Goal: Task Accomplishment & Management: Use online tool/utility

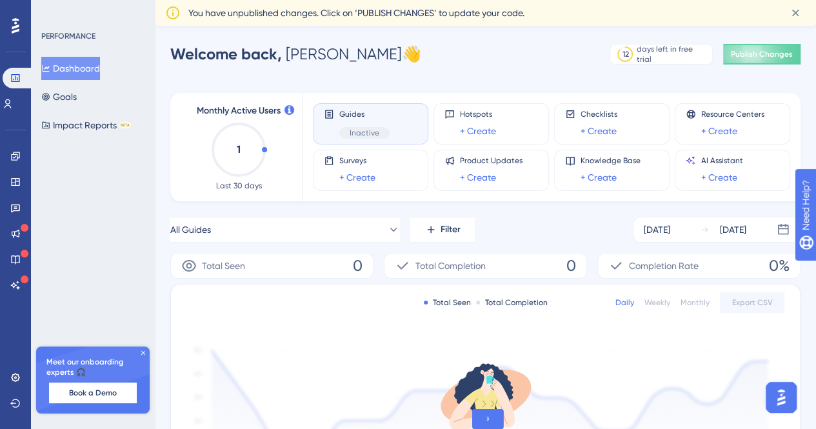
click at [782, 404] on img "Open AI Assistant Launcher" at bounding box center [781, 397] width 23 height 23
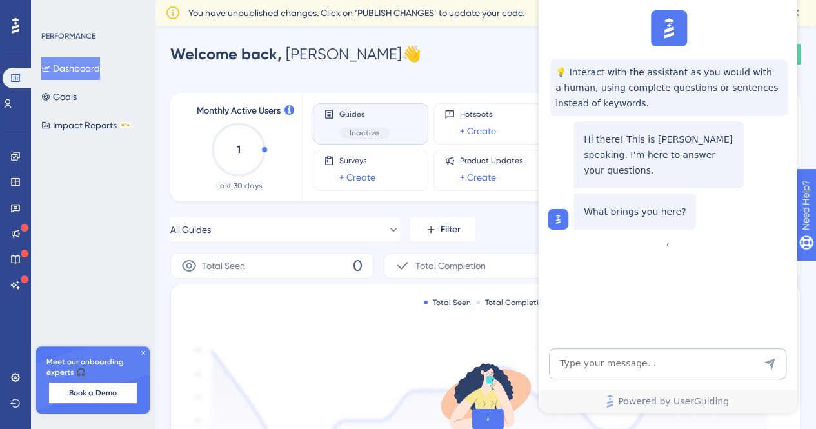
click at [499, 322] on div "Total Seen Total Completion Daily Weekly Monthly Export CSV No Data to Show Yet…" at bounding box center [485, 402] width 629 height 234
click at [510, 326] on div "Total Seen Total Completion Daily Weekly Monthly Export CSV No Data to Show Yet…" at bounding box center [485, 402] width 629 height 234
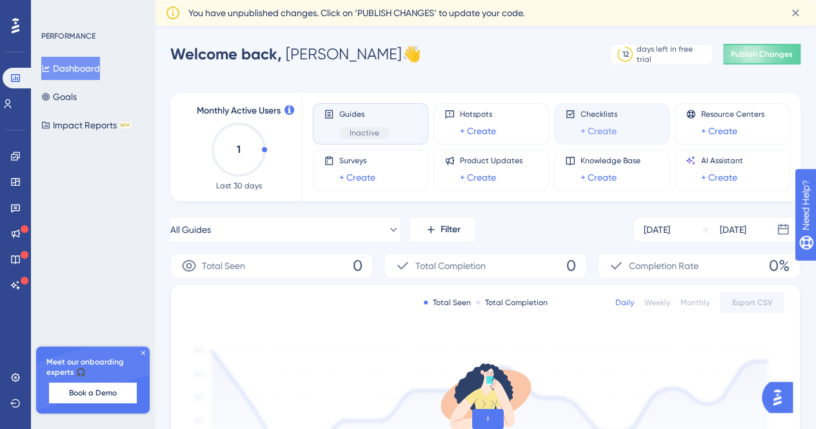
click at [604, 125] on link "+ Create" at bounding box center [599, 130] width 36 height 15
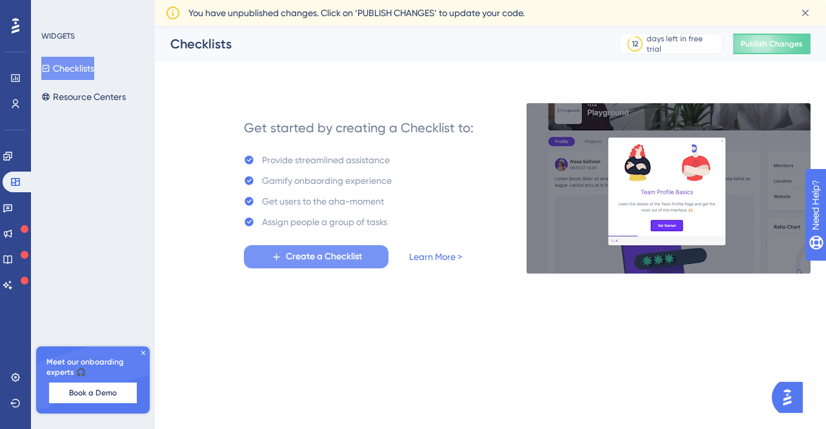
click at [323, 258] on span "Create a Checklist" at bounding box center [324, 256] width 76 height 15
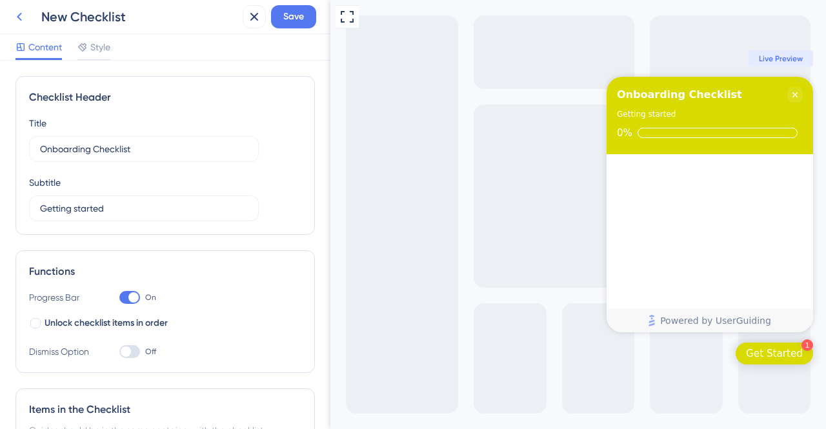
click at [14, 14] on icon at bounding box center [19, 16] width 15 height 15
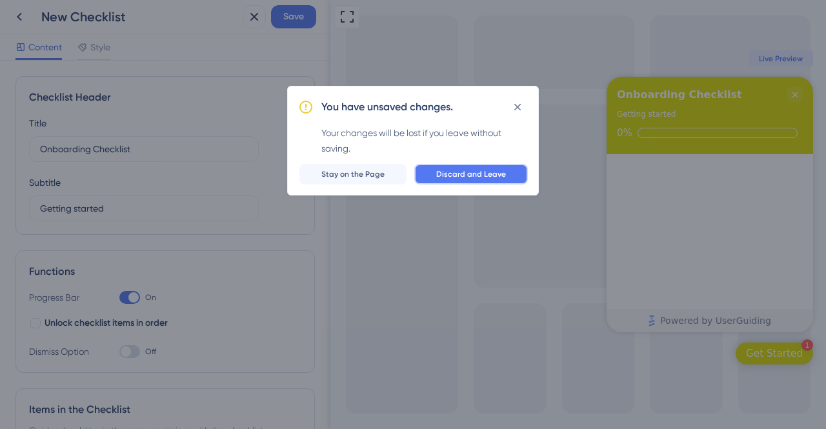
click at [441, 174] on span "Discard and Leave" at bounding box center [471, 174] width 70 height 10
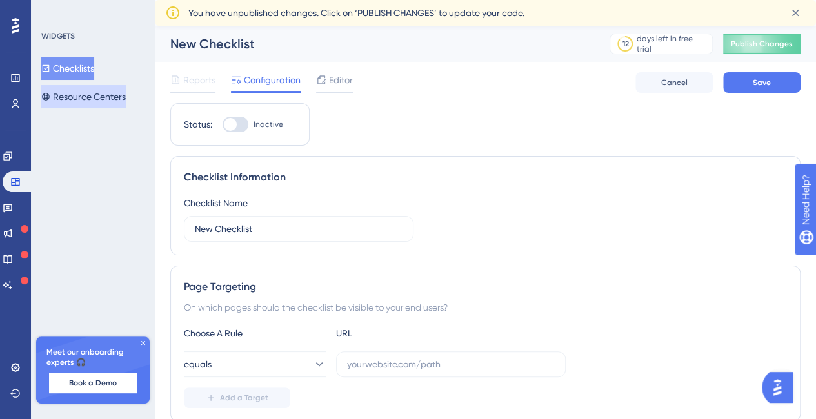
click at [96, 99] on button "Resource Centers" at bounding box center [83, 96] width 85 height 23
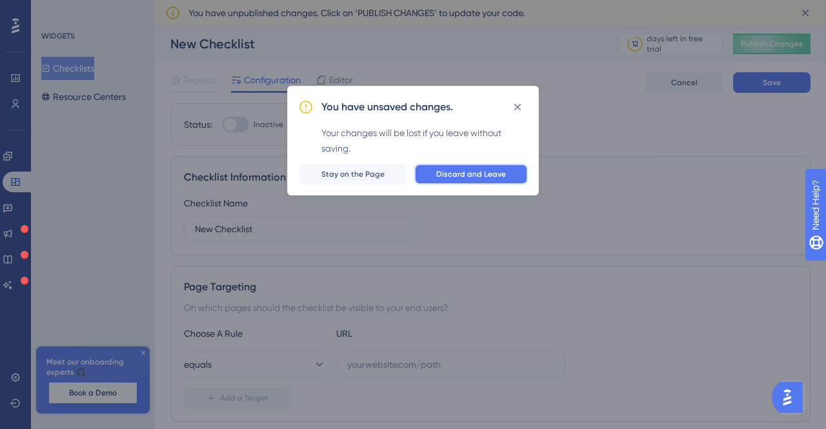
click at [478, 170] on span "Discard and Leave" at bounding box center [471, 174] width 70 height 10
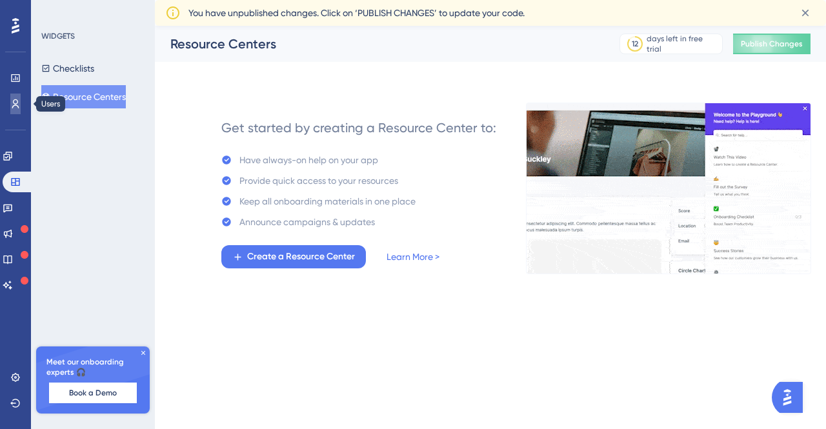
click at [10, 107] on icon at bounding box center [15, 104] width 10 height 10
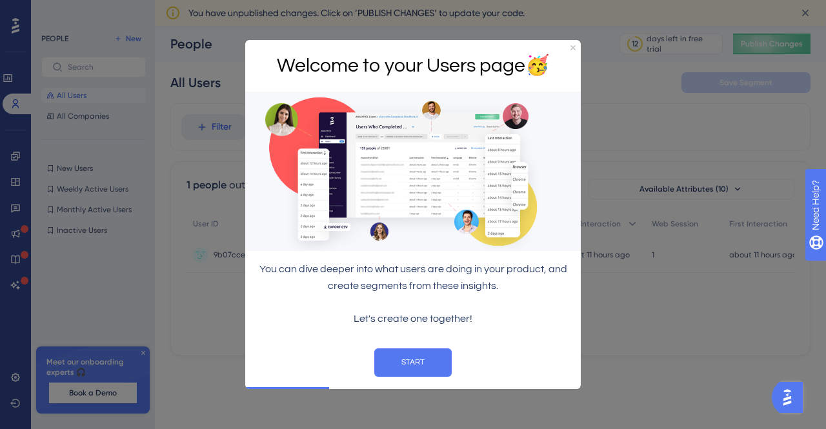
click at [48, 117] on div at bounding box center [413, 214] width 826 height 429
click at [15, 189] on div at bounding box center [413, 214] width 826 height 429
click at [10, 210] on div at bounding box center [413, 214] width 826 height 429
click at [136, 356] on div at bounding box center [413, 214] width 826 height 429
click at [572, 46] on icon "Close Preview" at bounding box center [572, 47] width 5 height 5
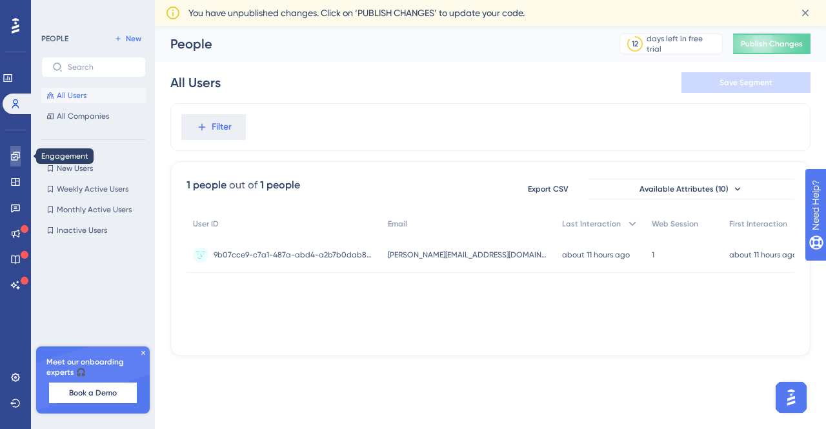
click at [12, 159] on icon at bounding box center [15, 156] width 8 height 8
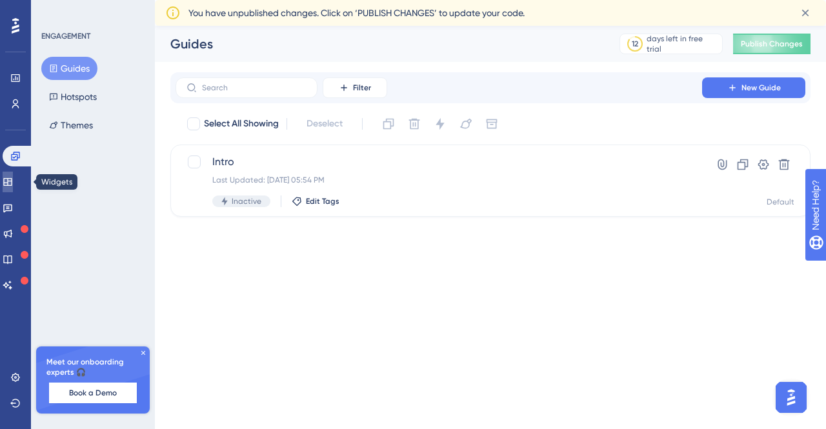
click at [13, 188] on link at bounding box center [8, 182] width 10 height 21
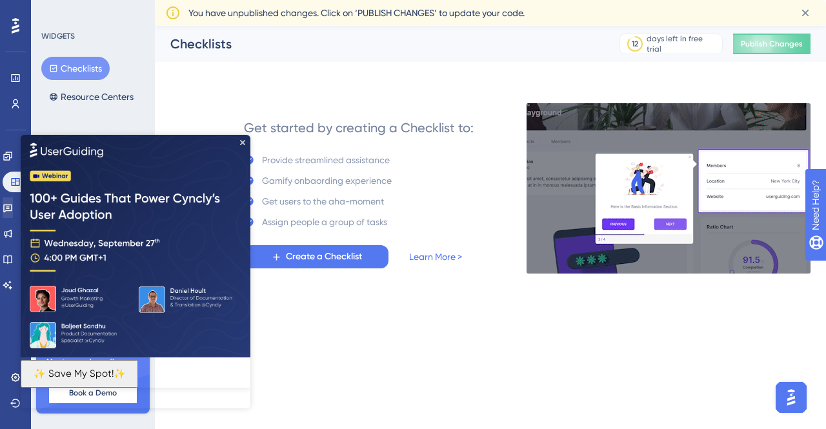
click at [21, 203] on html "✨ Save My Spot!✨" at bounding box center [136, 271] width 230 height 274
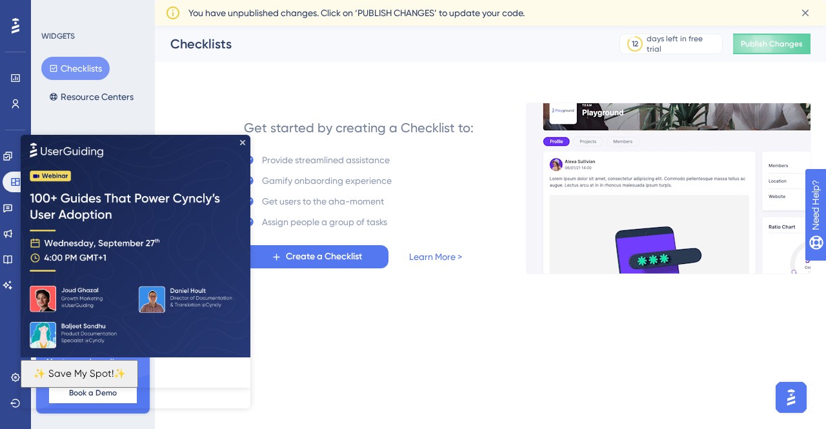
click at [247, 141] on img at bounding box center [136, 245] width 230 height 223
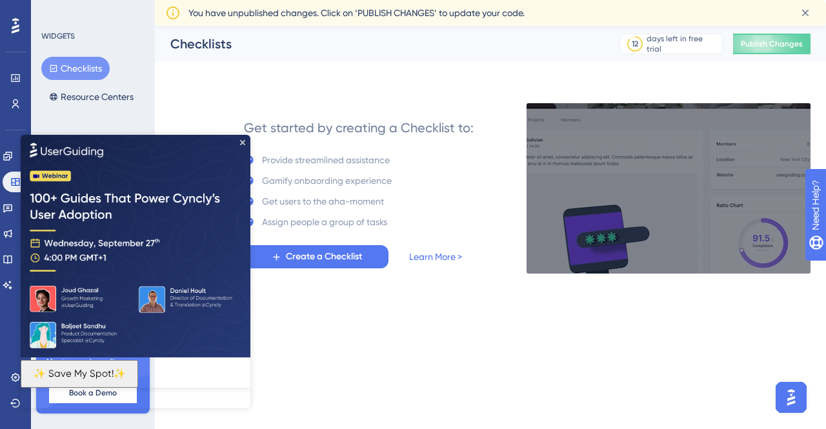
click at [245, 144] on img at bounding box center [136, 245] width 230 height 223
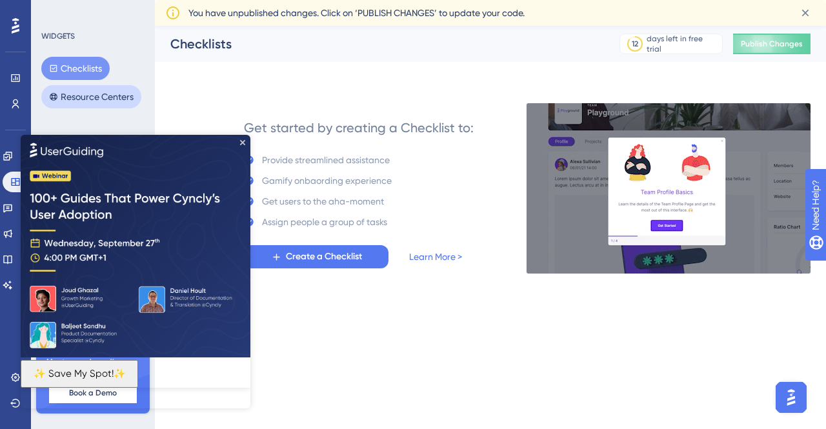
click at [83, 106] on button "Resource Centers" at bounding box center [91, 96] width 100 height 23
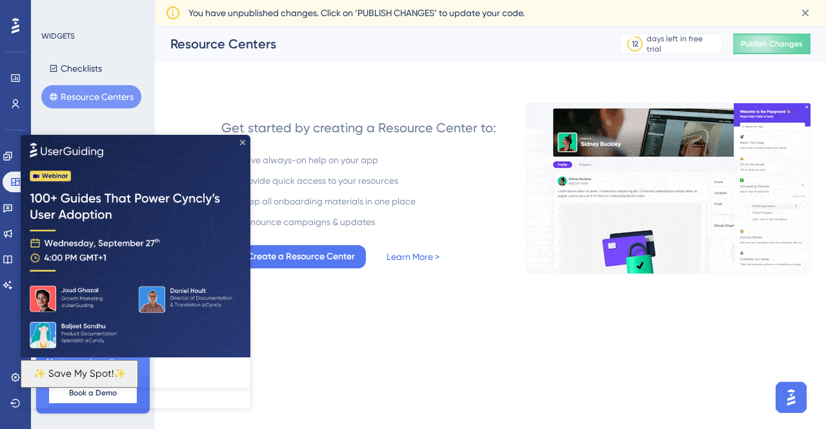
click at [242, 143] on icon "Close Preview" at bounding box center [242, 141] width 5 height 5
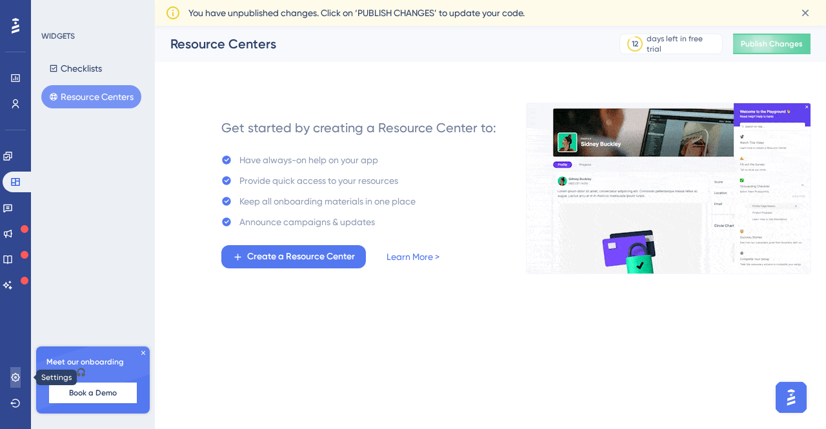
click at [15, 369] on link at bounding box center [15, 377] width 10 height 21
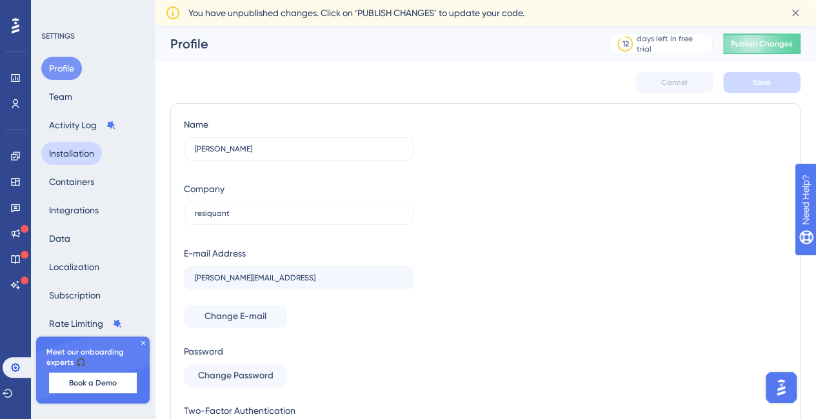
click at [68, 145] on button "Installation" at bounding box center [71, 153] width 61 height 23
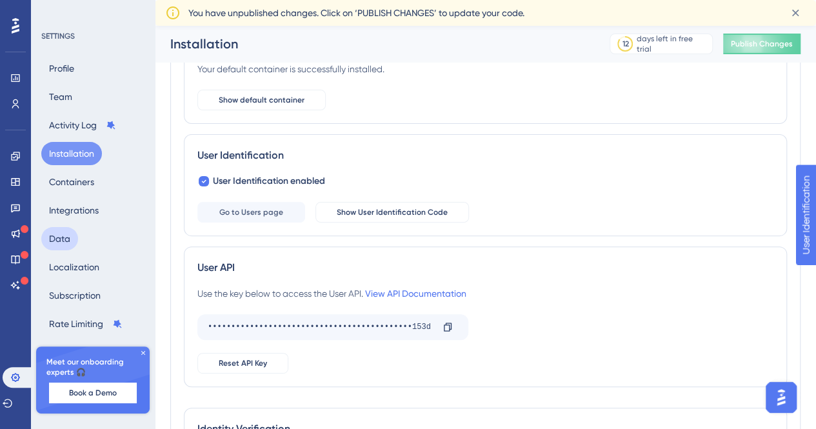
scroll to position [96, 0]
click at [144, 354] on icon at bounding box center [143, 353] width 4 height 4
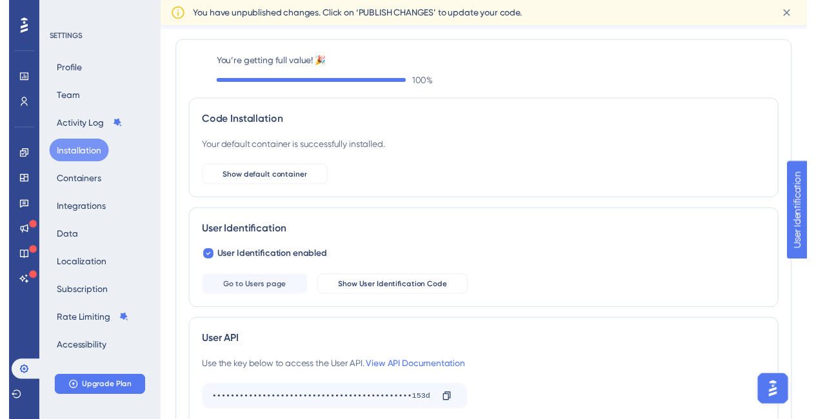
scroll to position [28, 0]
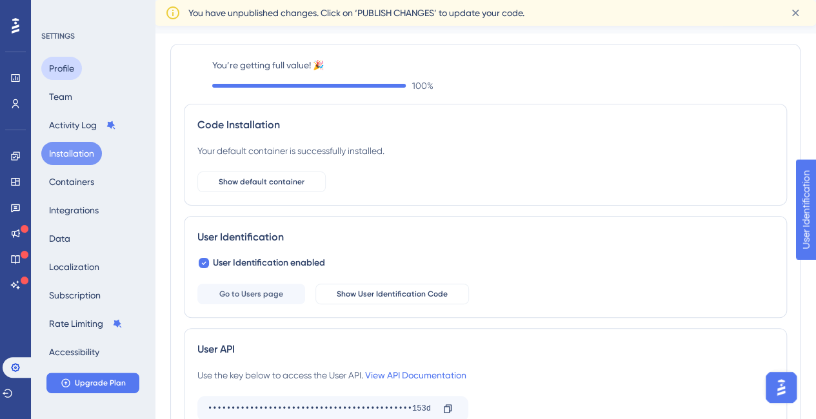
click at [63, 65] on button "Profile" at bounding box center [61, 68] width 41 height 23
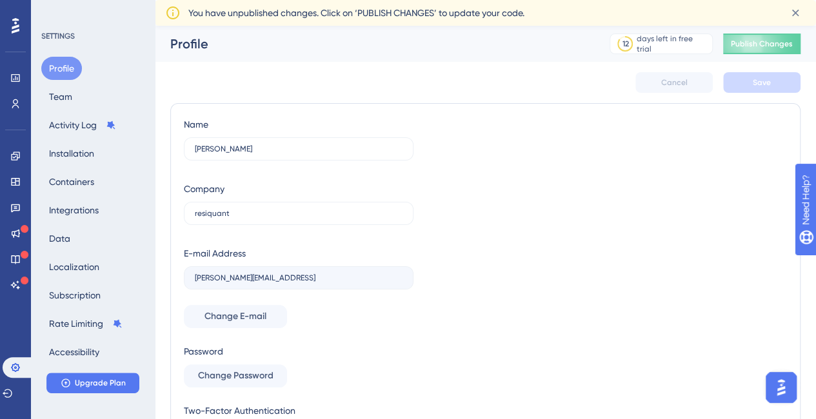
scroll to position [90, 0]
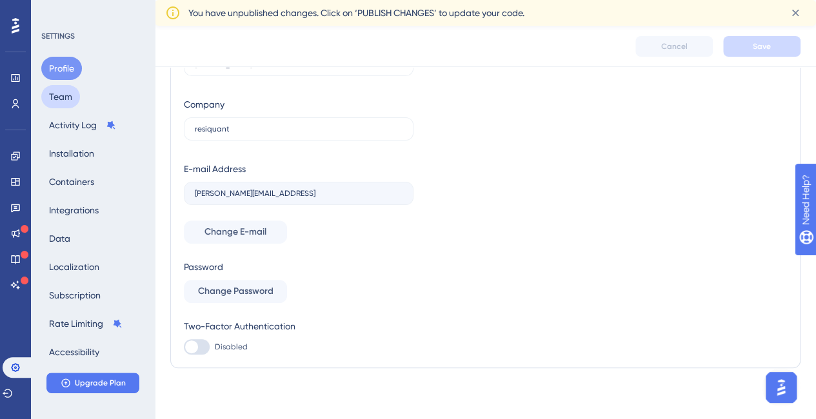
click at [68, 97] on button "Team" at bounding box center [60, 96] width 39 height 23
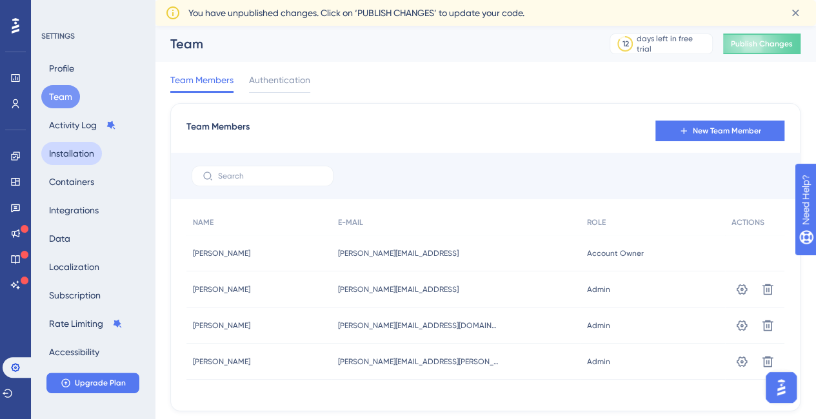
click at [77, 163] on button "Installation" at bounding box center [71, 153] width 61 height 23
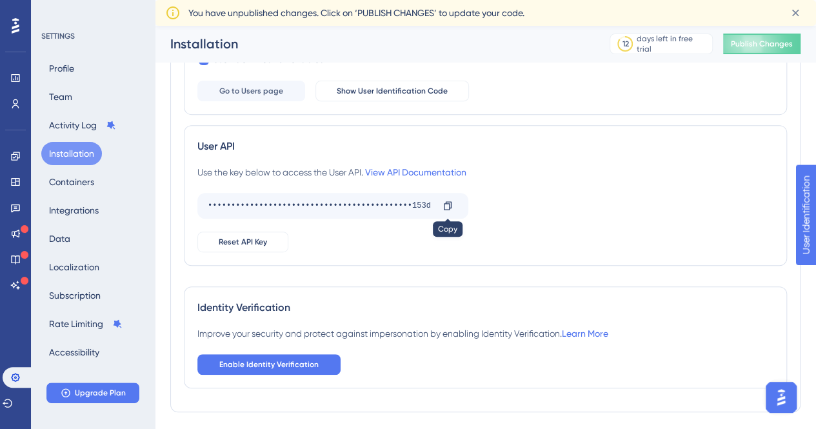
scroll to position [248, 0]
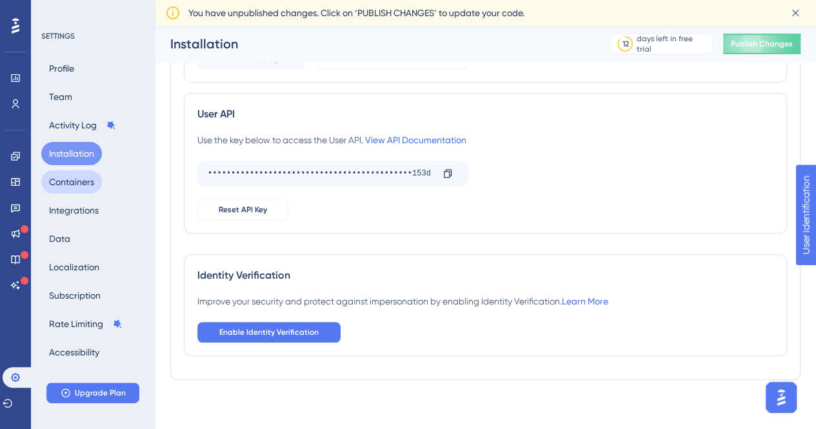
click at [68, 190] on button "Containers" at bounding box center [71, 181] width 61 height 23
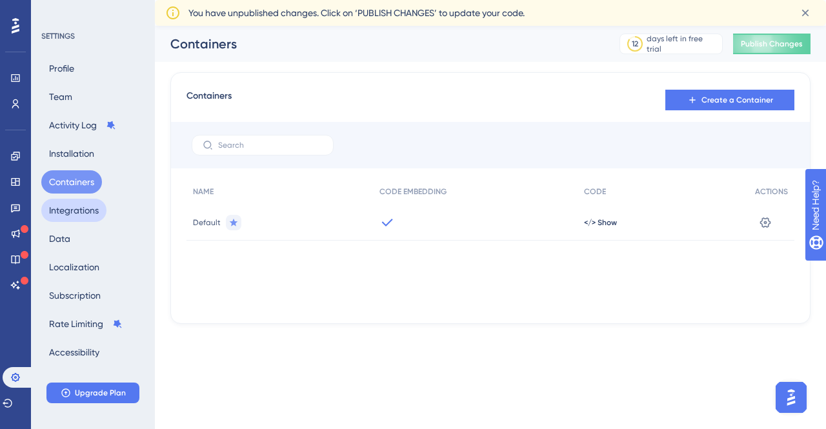
click at [75, 210] on button "Integrations" at bounding box center [73, 210] width 65 height 23
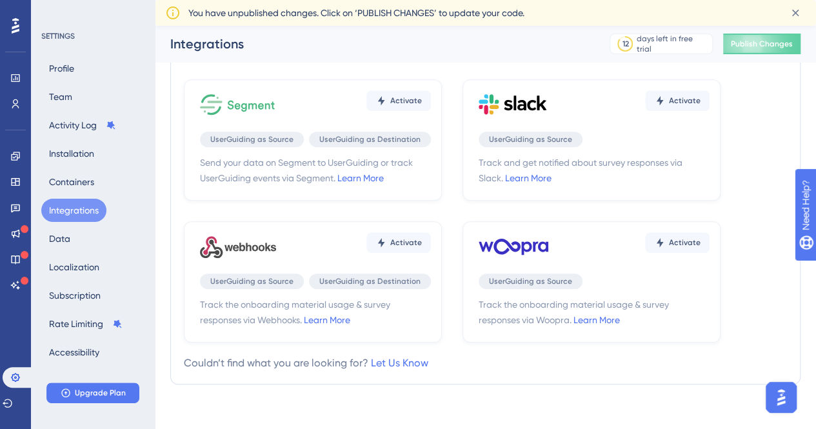
scroll to position [452, 0]
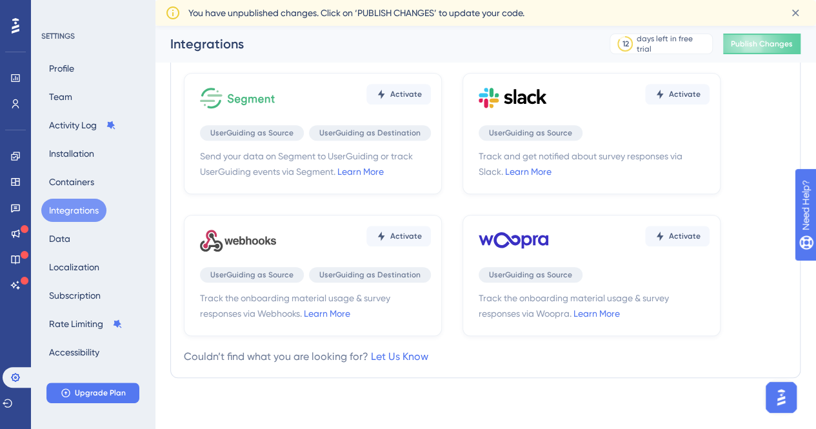
click at [77, 243] on div "Profile Team Activity Log Installation Containers Integrations Data Localizatio…" at bounding box center [93, 210] width 105 height 307
click at [65, 238] on button "Data" at bounding box center [59, 238] width 37 height 23
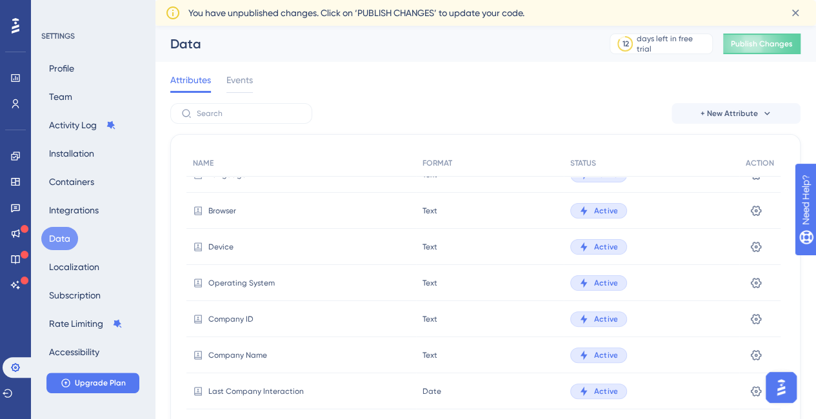
scroll to position [192, 0]
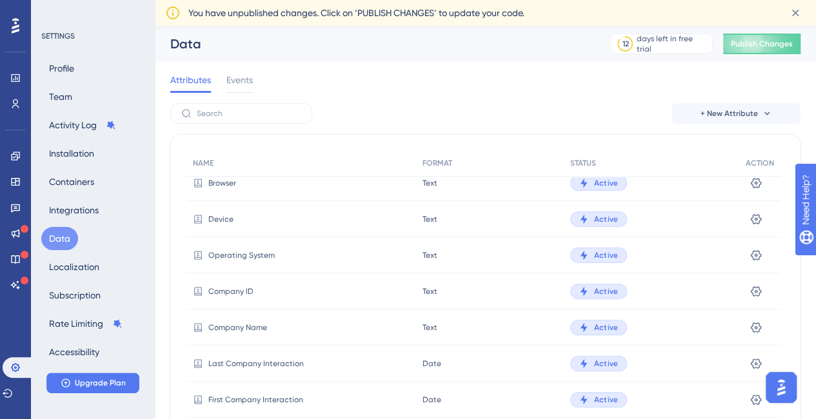
click at [13, 24] on icon at bounding box center [16, 25] width 8 height 17
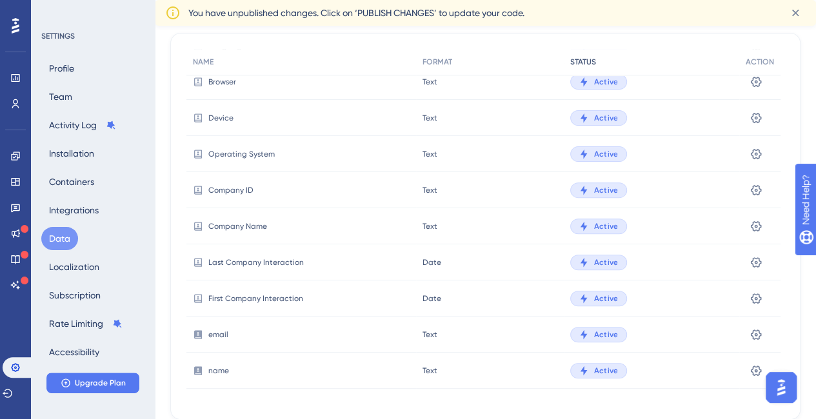
scroll to position [148, 0]
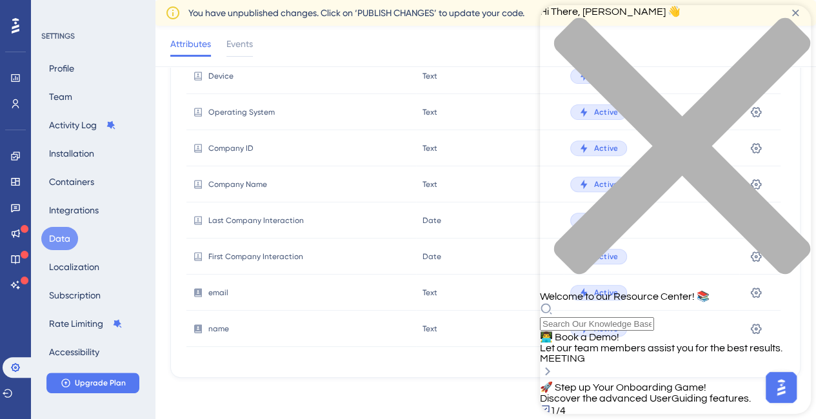
scroll to position [0, 0]
click at [15, 24] on icon at bounding box center [16, 25] width 8 height 15
click at [738, 381] on div "🚀 Step up Your Onboarding Game! Discover the advanced UserGuiding features. 1/4…" at bounding box center [675, 412] width 271 height 63
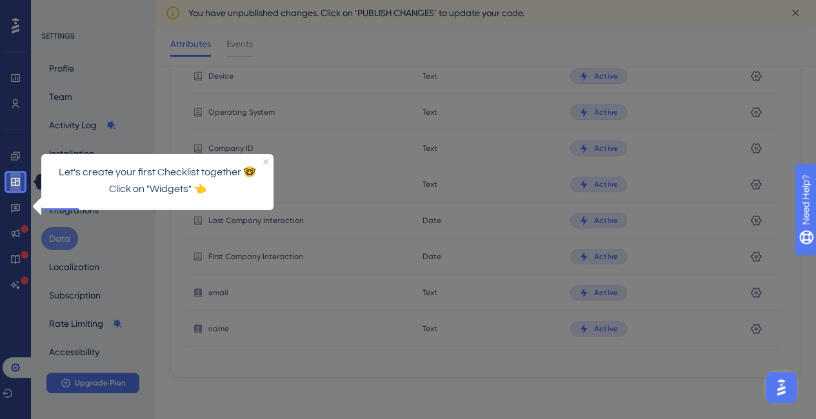
click at [11, 181] on icon at bounding box center [15, 182] width 8 height 8
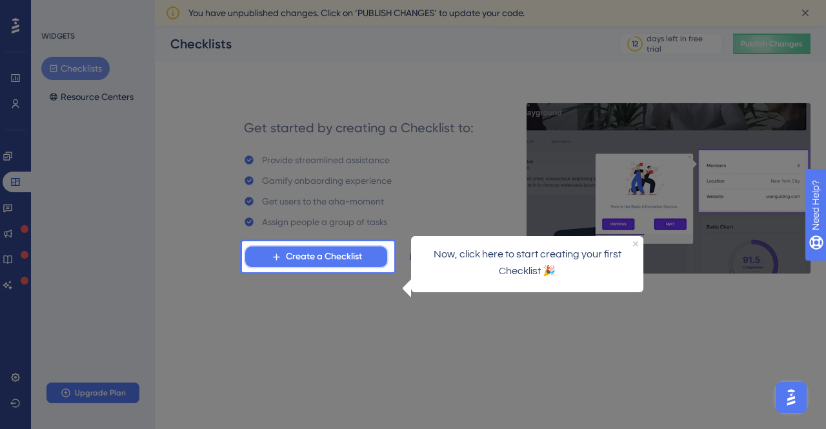
click at [321, 256] on span "Create a Checklist" at bounding box center [324, 256] width 76 height 15
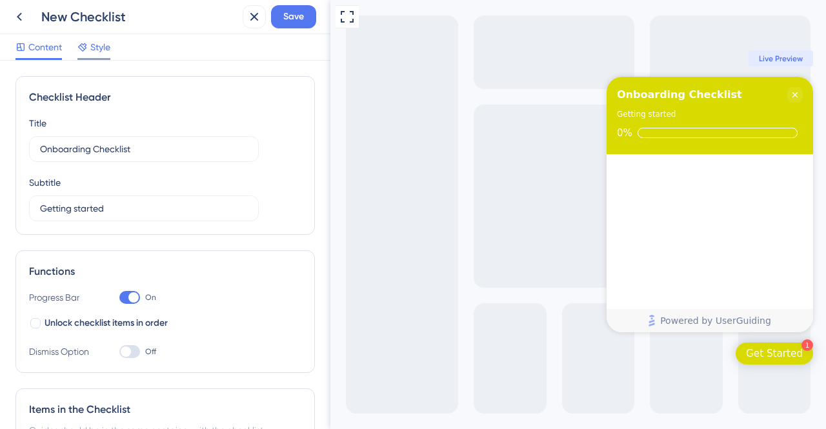
click at [96, 51] on span "Style" at bounding box center [100, 46] width 20 height 15
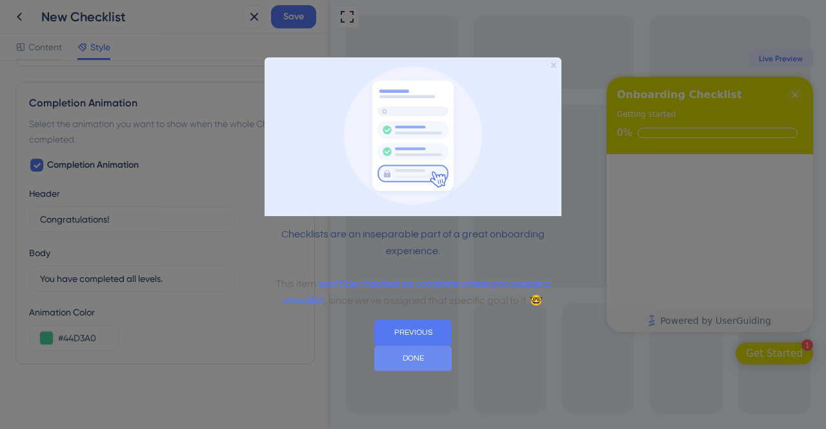
click at [452, 348] on button "DONE" at bounding box center [412, 359] width 77 height 26
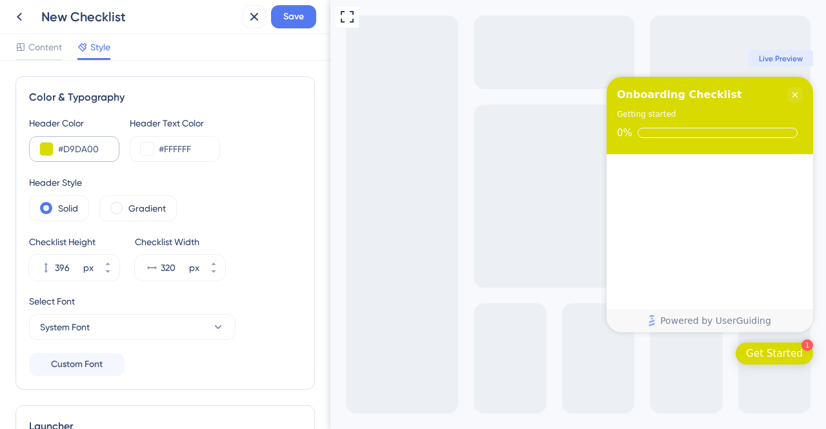
click at [85, 160] on div "#D9DA00" at bounding box center [74, 149] width 90 height 26
click at [90, 153] on input "#D9DA00" at bounding box center [83, 148] width 50 height 15
drag, startPoint x: 96, startPoint y: 150, endPoint x: 63, endPoint y: 152, distance: 33.0
click at [63, 152] on input "#D9DA00" at bounding box center [83, 148] width 50 height 15
click at [47, 148] on button at bounding box center [46, 149] width 13 height 13
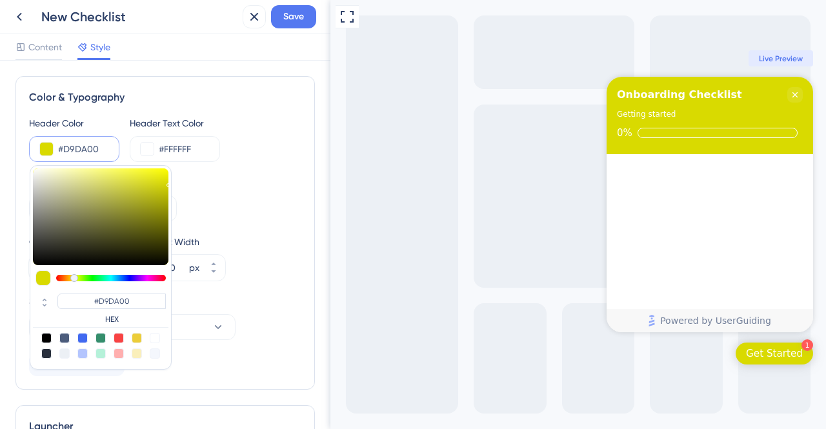
click at [45, 356] on div at bounding box center [46, 353] width 10 height 10
type input "#29303d"
type input "#29303D"
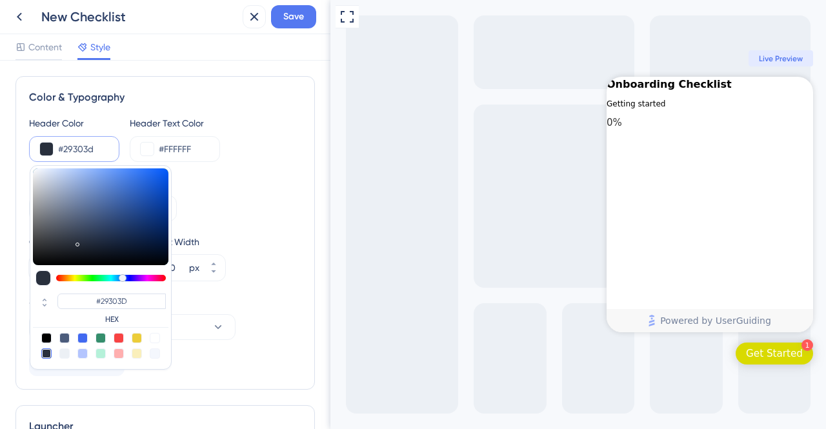
click at [249, 158] on div "Header Color #29303d #29303D HEX Header Text Color #FFFFFF" at bounding box center [165, 139] width 272 height 46
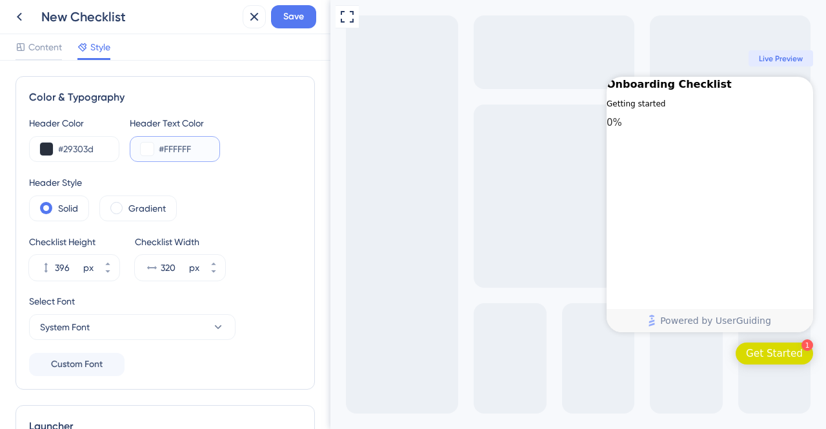
click at [178, 154] on input "#FFFFFF" at bounding box center [184, 148] width 50 height 15
click at [144, 150] on button at bounding box center [147, 149] width 13 height 13
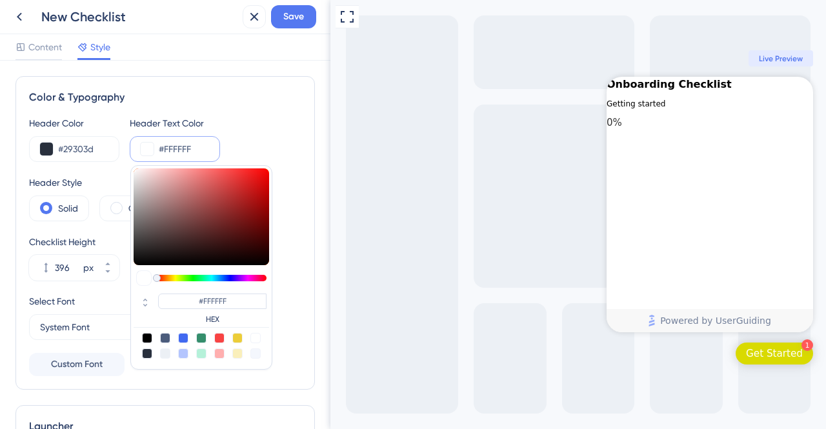
click at [183, 338] on div at bounding box center [183, 338] width 10 height 10
type input "#4169f0"
type input "#4169F0"
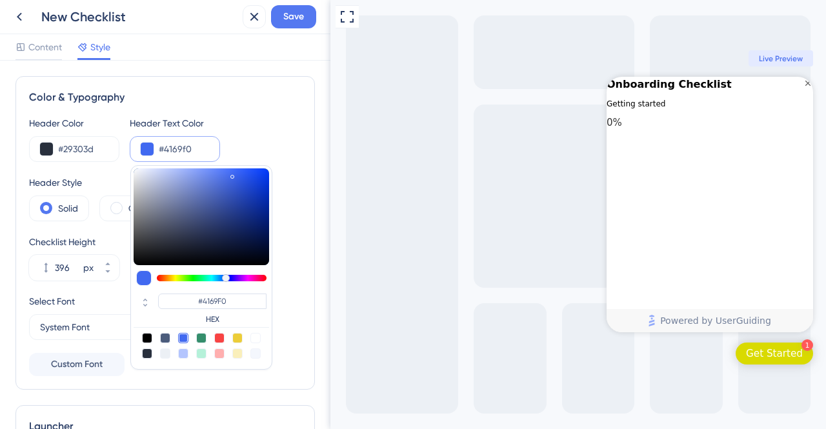
click at [252, 339] on div at bounding box center [255, 338] width 10 height 10
type input "#ffffff"
type input "#FFFFFF"
click at [298, 240] on div "Color & Typography Header Color #29303d Header Text Color #ffffff #FFFFFF HEX H…" at bounding box center [164, 233] width 299 height 314
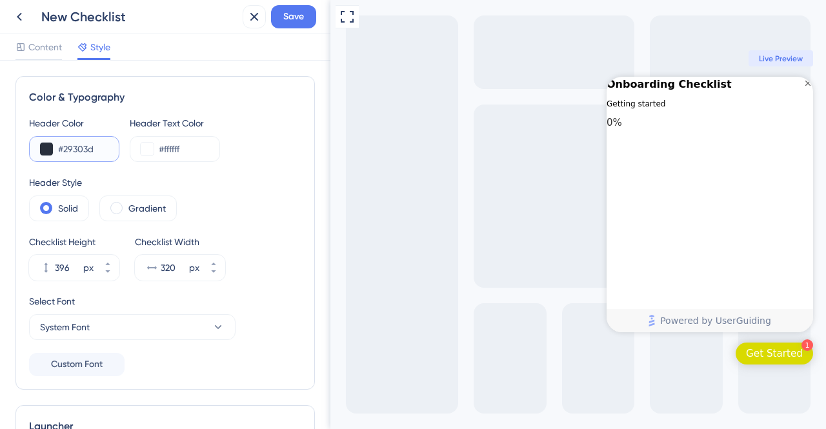
click at [78, 146] on input "#29303d" at bounding box center [83, 148] width 50 height 15
drag, startPoint x: 99, startPoint y: 148, endPoint x: 65, endPoint y: 149, distance: 34.2
click at [65, 149] on input "#29303d" at bounding box center [83, 148] width 50 height 15
paste input "D9DA00"
type input "#29303D"
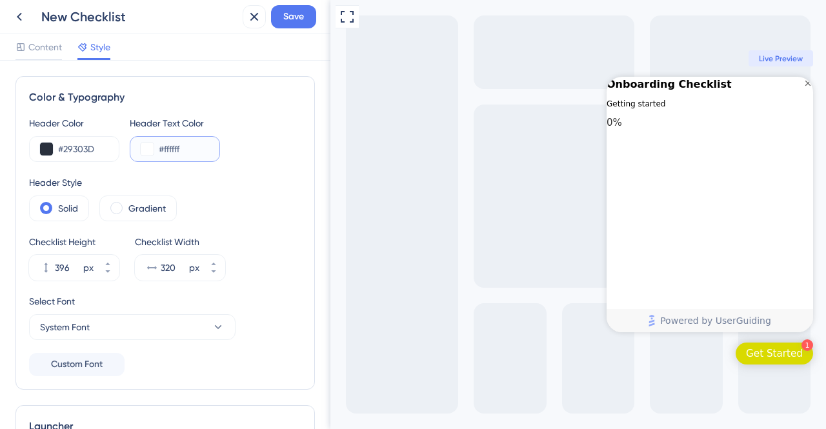
click at [185, 148] on input "#ffffff" at bounding box center [184, 148] width 50 height 15
drag, startPoint x: 185, startPoint y: 148, endPoint x: 164, endPoint y: 150, distance: 20.7
click at [164, 150] on input "#ffffff" at bounding box center [184, 148] width 50 height 15
paste input "D9DA00"
click at [186, 157] on div "#D9DA00" at bounding box center [175, 149] width 90 height 26
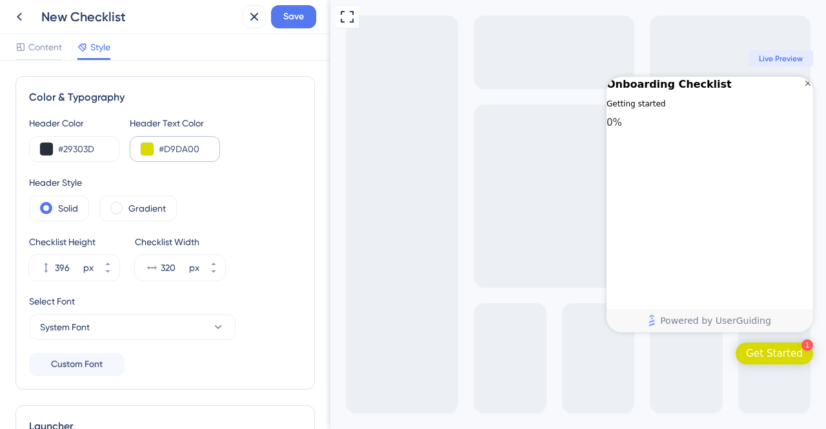
click at [187, 157] on div "#D9DA00" at bounding box center [175, 149] width 90 height 26
click at [190, 146] on input "#D9DA00" at bounding box center [184, 148] width 50 height 15
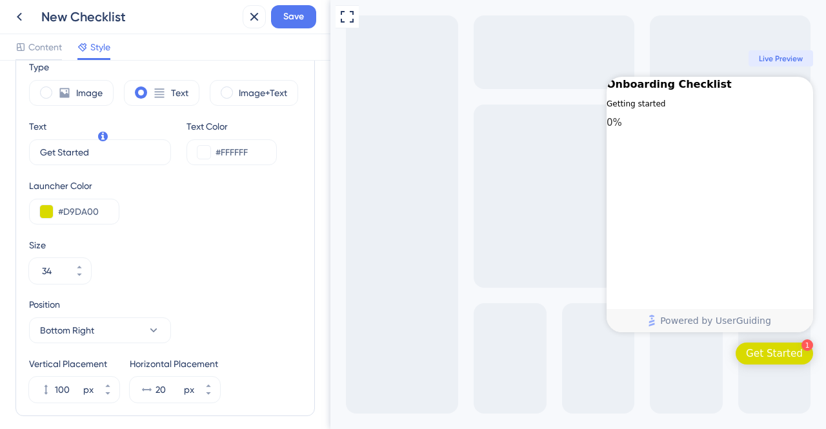
scroll to position [387, 0]
type input "#FFFFFF"
click at [250, 157] on div "#FFFFFF" at bounding box center [231, 150] width 90 height 26
click at [202, 152] on button at bounding box center [203, 150] width 13 height 13
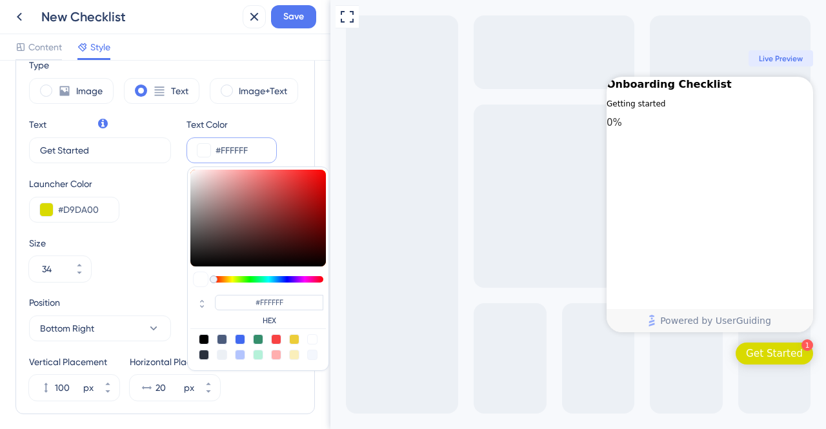
click at [203, 337] on div at bounding box center [204, 339] width 10 height 10
type input "#000000"
click at [159, 287] on div "Type Image Text Image+Text Text Get Started 9 Text Color #000000 #000000 HEX La…" at bounding box center [165, 228] width 272 height 343
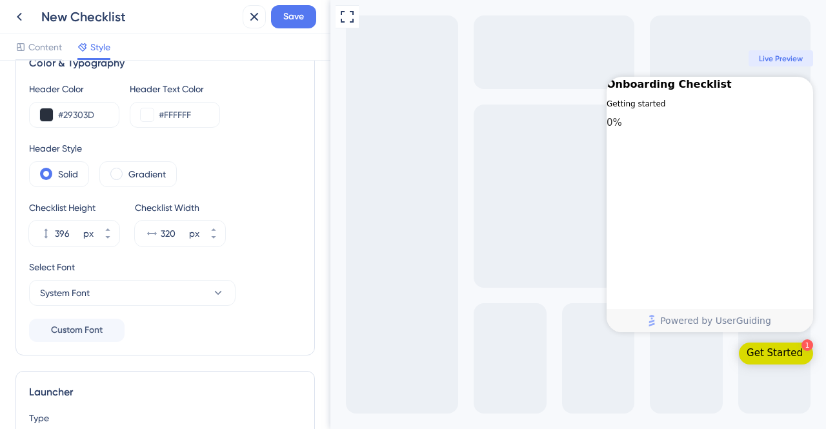
scroll to position [34, 0]
click at [141, 172] on label "Gradient" at bounding box center [146, 173] width 37 height 15
click at [66, 171] on label "Solid" at bounding box center [68, 173] width 20 height 15
click at [139, 179] on label "Gradient" at bounding box center [146, 173] width 37 height 15
click at [70, 176] on label "Solid" at bounding box center [68, 173] width 20 height 15
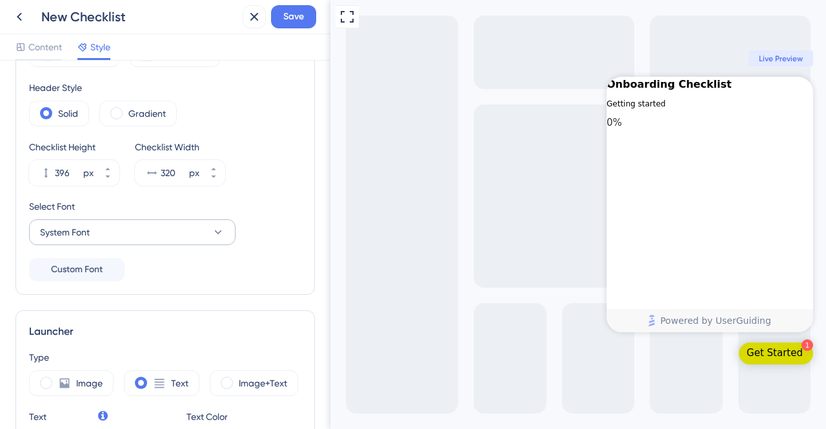
scroll to position [99, 0]
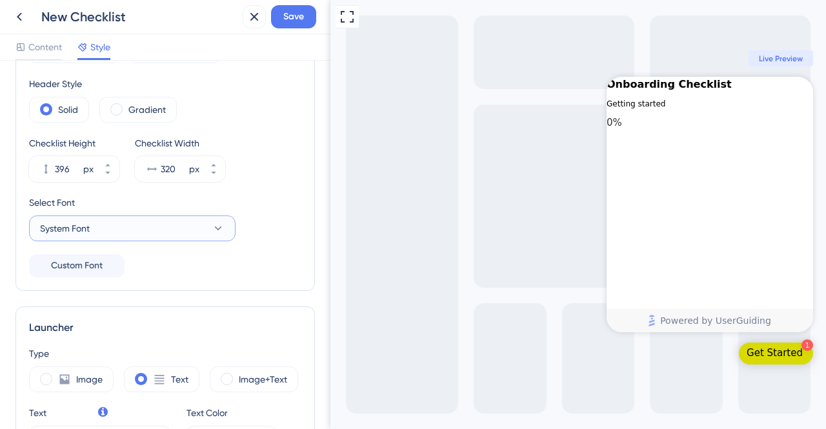
click at [125, 231] on button "System Font" at bounding box center [132, 229] width 207 height 26
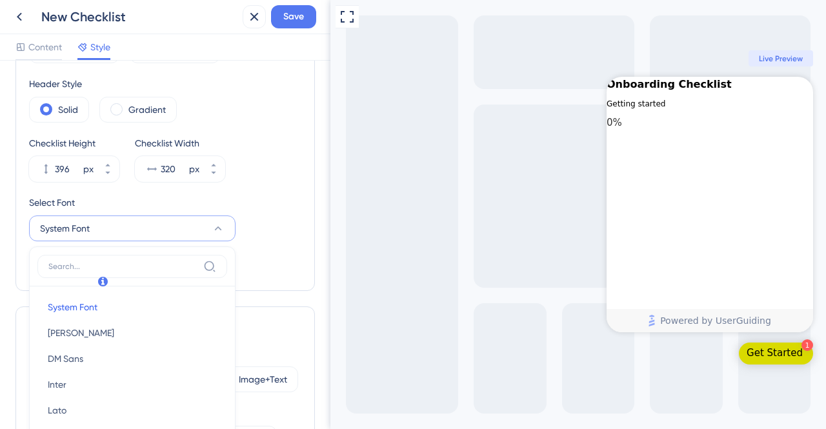
scroll to position [229, 0]
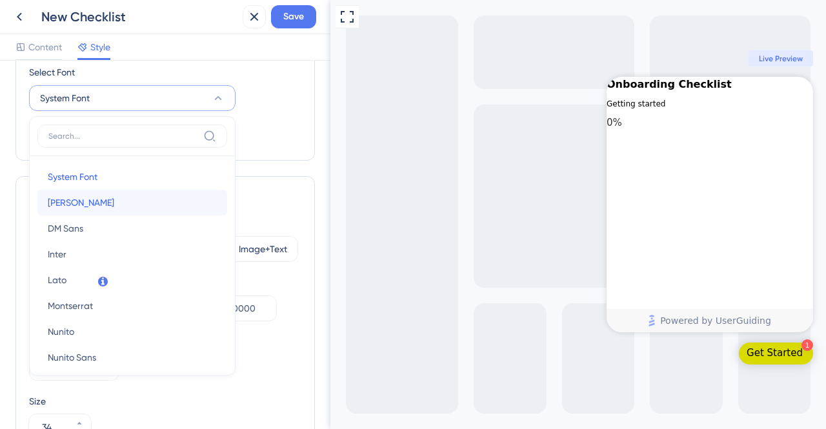
click at [84, 204] on button "[PERSON_NAME] [PERSON_NAME]" at bounding box center [132, 203] width 190 height 26
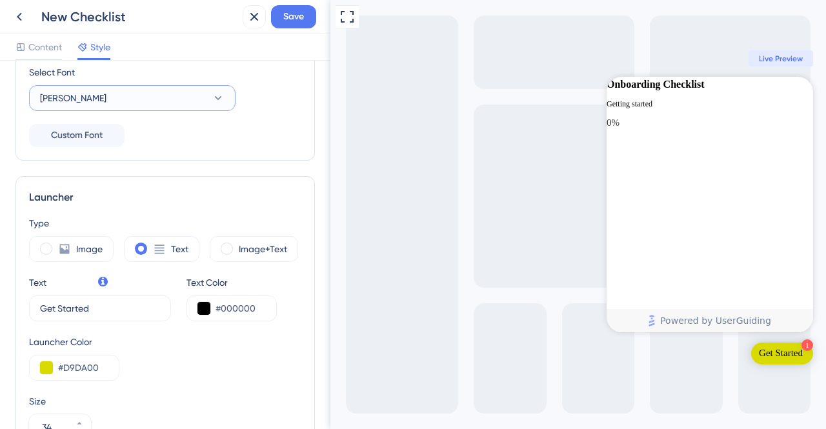
click at [73, 99] on button "[PERSON_NAME]" at bounding box center [132, 98] width 207 height 26
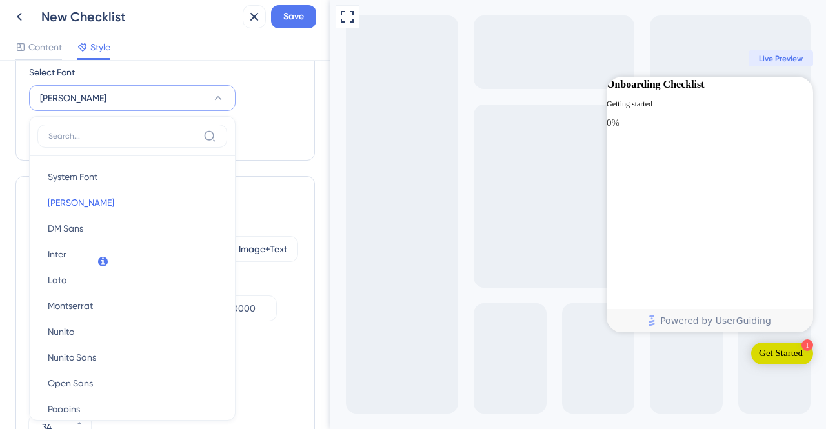
scroll to position [249, 0]
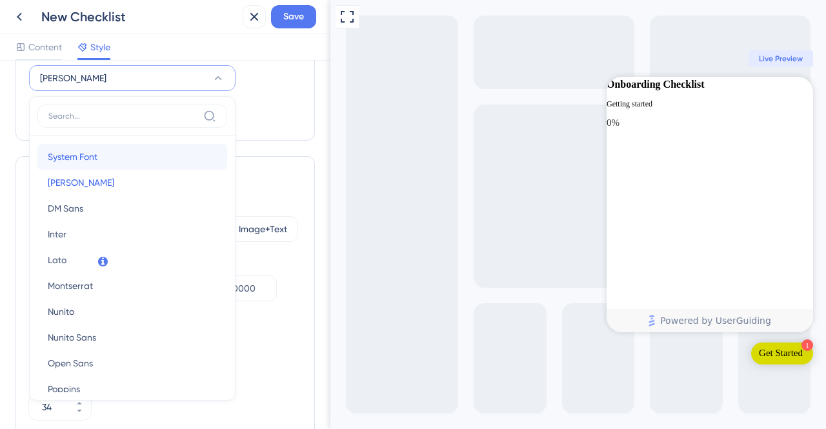
click at [80, 158] on span "System Font" at bounding box center [73, 156] width 50 height 15
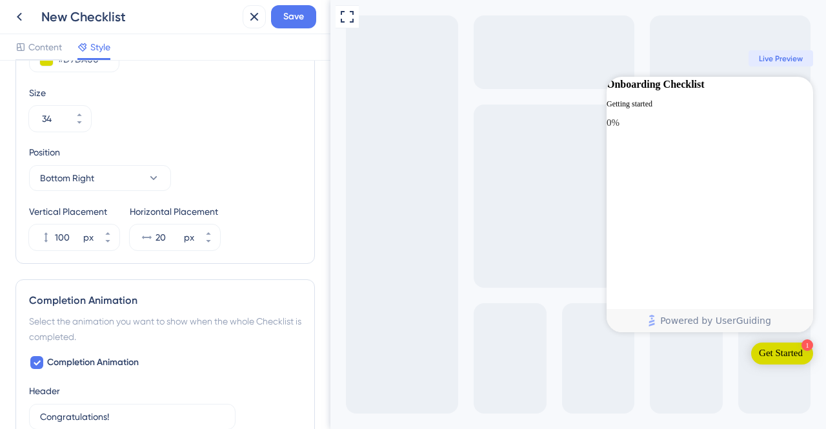
scroll to position [536, 0]
click at [119, 177] on button "Bottom Right" at bounding box center [100, 179] width 142 height 26
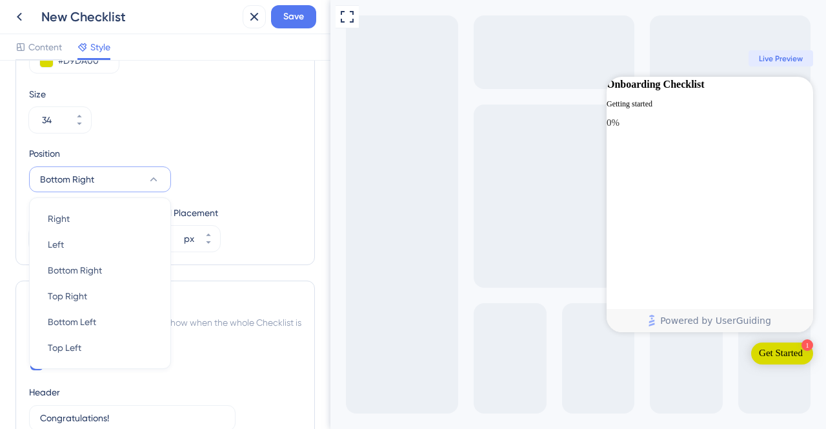
scroll to position [573, 0]
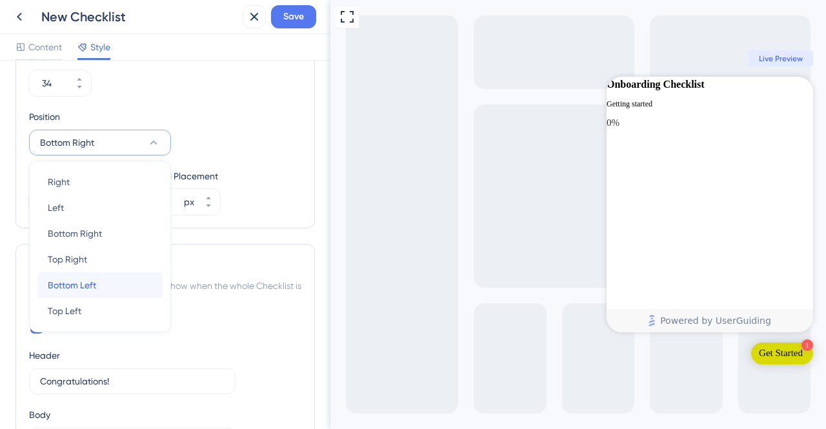
click at [88, 282] on span "Bottom Left" at bounding box center [72, 284] width 48 height 15
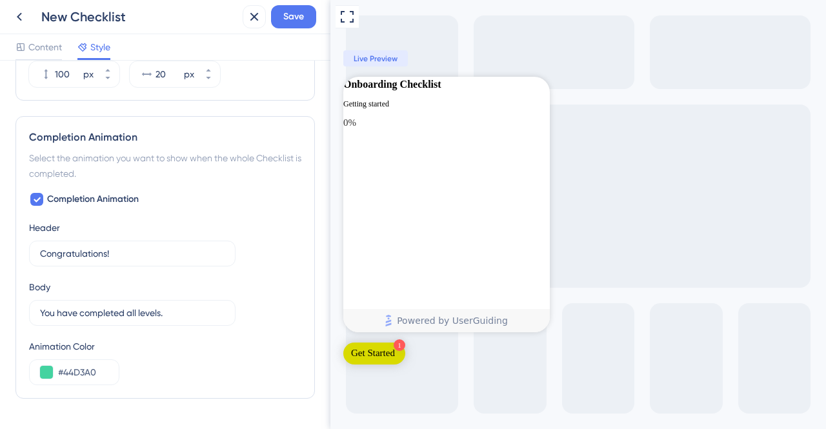
scroll to position [703, 0]
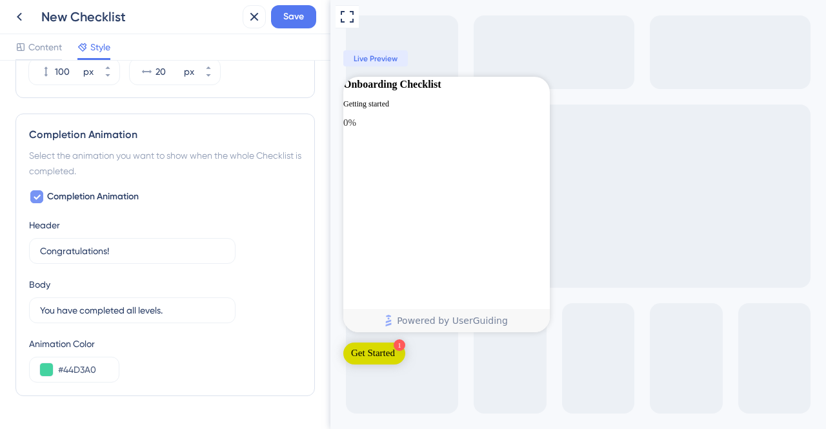
click at [77, 197] on span "Completion Animation" at bounding box center [93, 196] width 92 height 15
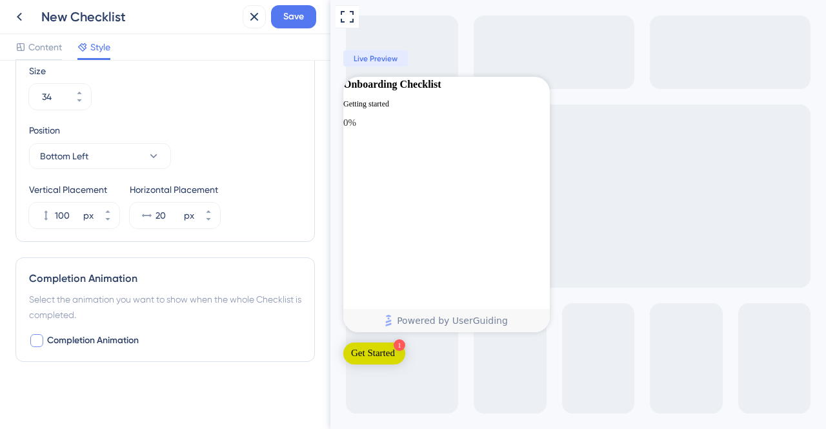
scroll to position [557, 0]
click at [37, 341] on div at bounding box center [36, 343] width 13 height 13
checkbox input "true"
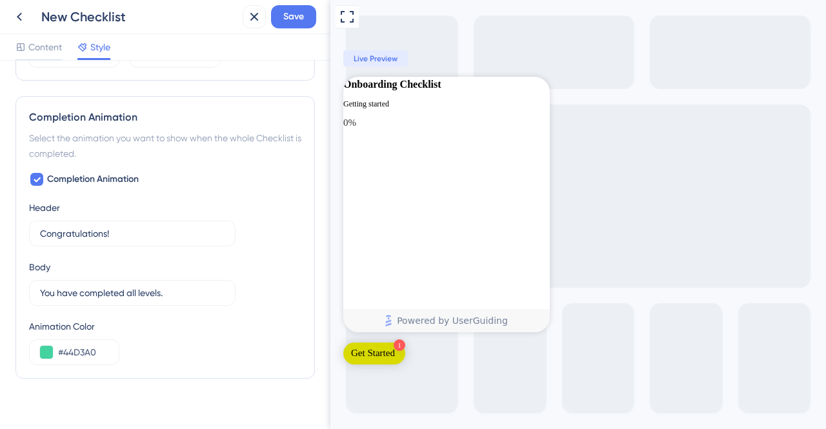
scroll to position [735, 0]
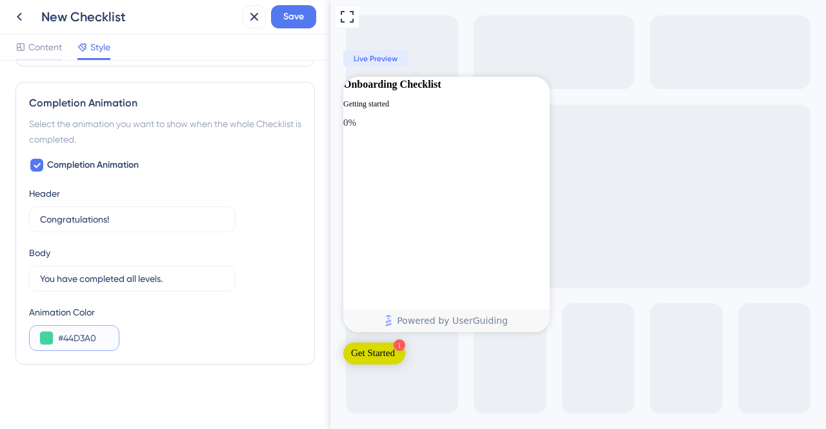
click at [63, 338] on input "#44D3A0" at bounding box center [83, 337] width 50 height 15
click at [46, 46] on span "Content" at bounding box center [45, 46] width 34 height 15
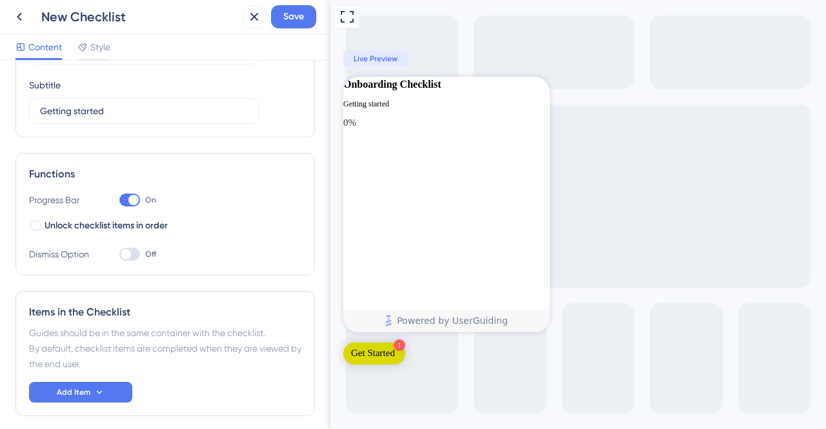
scroll to position [104, 0]
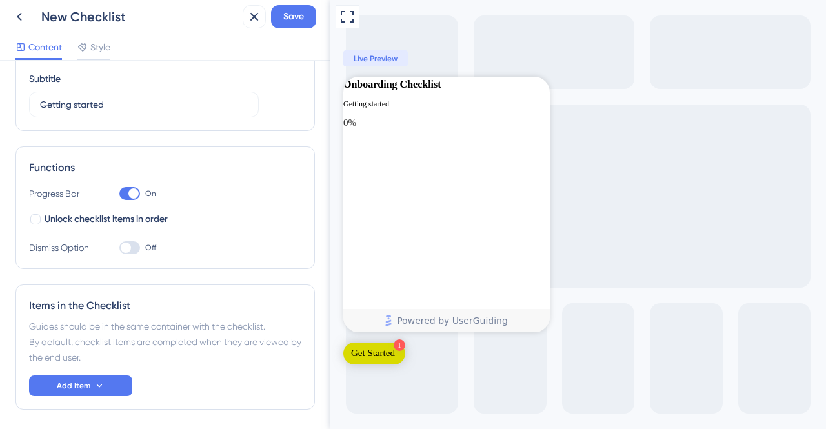
click at [130, 248] on div at bounding box center [126, 248] width 10 height 10
click at [119, 248] on input "Off" at bounding box center [119, 248] width 1 height 1
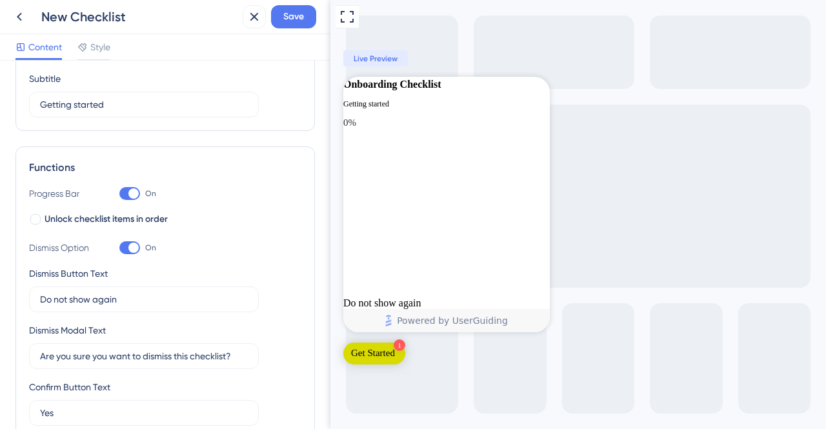
click at [130, 248] on div at bounding box center [133, 248] width 10 height 10
click at [119, 248] on input "On" at bounding box center [119, 248] width 1 height 1
checkbox input "false"
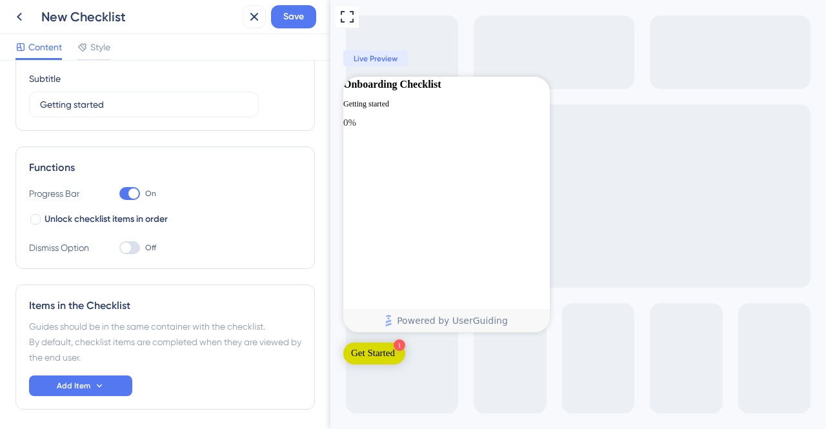
scroll to position [150, 0]
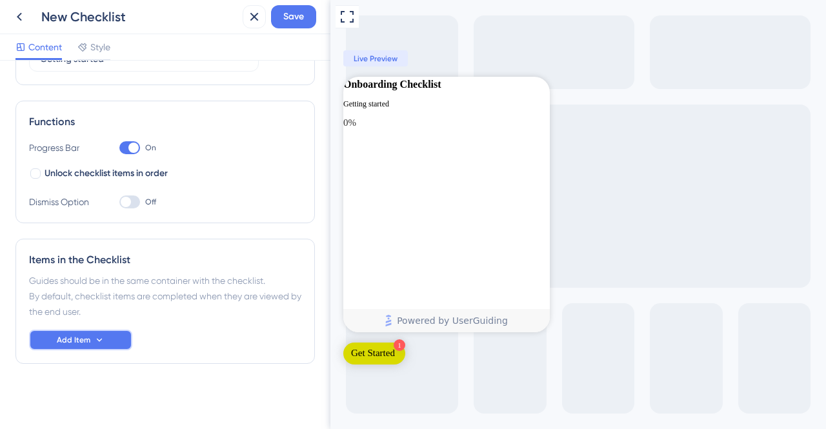
click at [81, 337] on span "Add Item" at bounding box center [74, 340] width 34 height 10
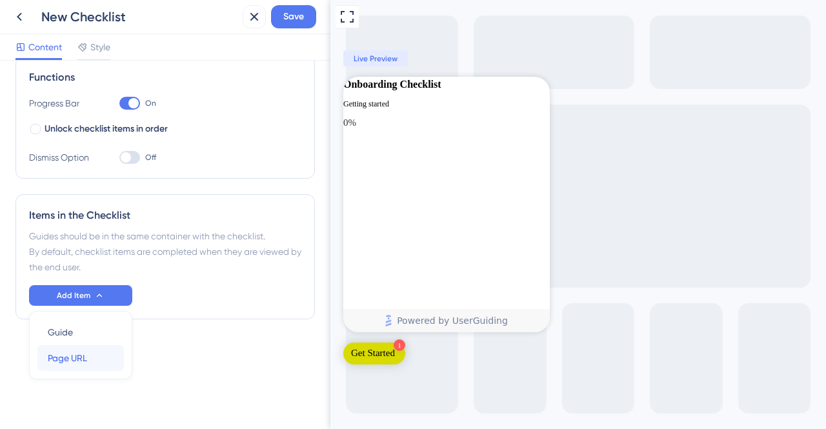
click at [81, 356] on span "Page URL" at bounding box center [67, 357] width 39 height 15
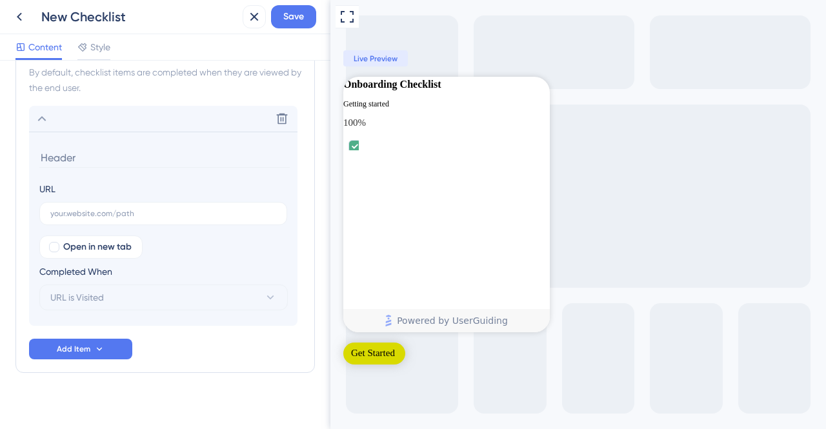
scroll to position [383, 0]
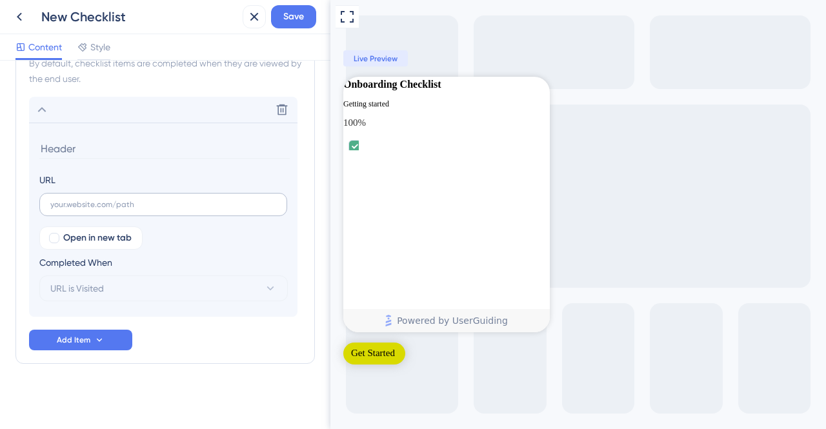
click at [115, 208] on label at bounding box center [163, 204] width 248 height 23
click at [115, 208] on input "text" at bounding box center [163, 204] width 226 height 9
click at [121, 205] on input "text" at bounding box center [163, 204] width 226 height 9
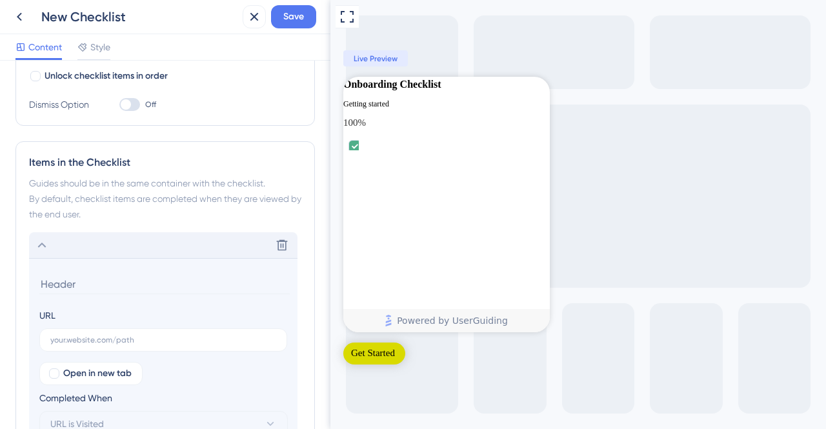
click at [39, 242] on icon at bounding box center [41, 244] width 15 height 15
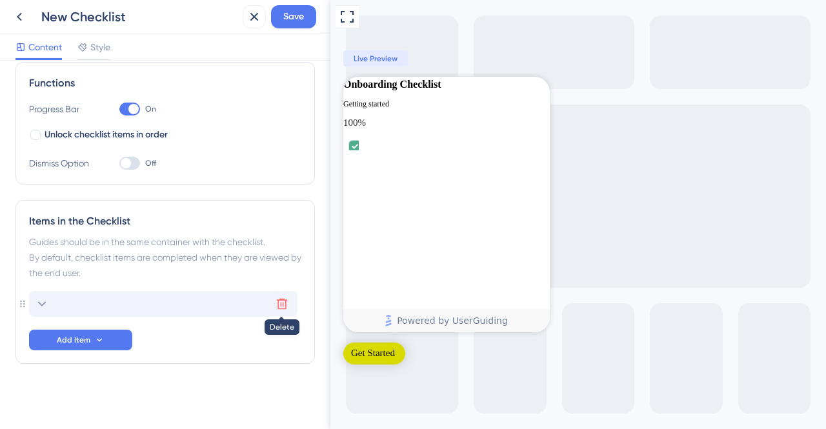
click at [282, 308] on icon at bounding box center [282, 304] width 11 height 11
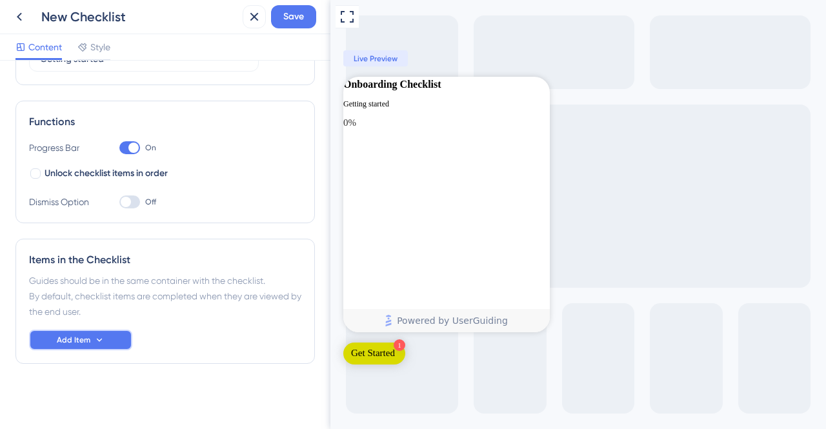
click at [98, 341] on icon at bounding box center [99, 340] width 10 height 10
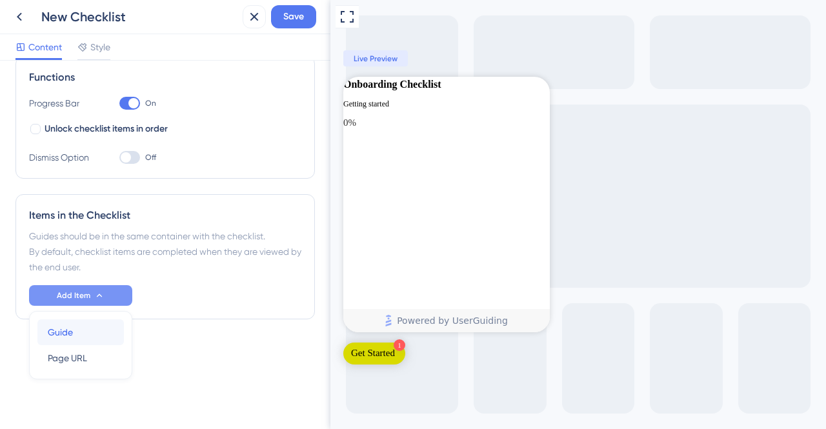
click at [70, 331] on span "Guide" at bounding box center [60, 332] width 25 height 15
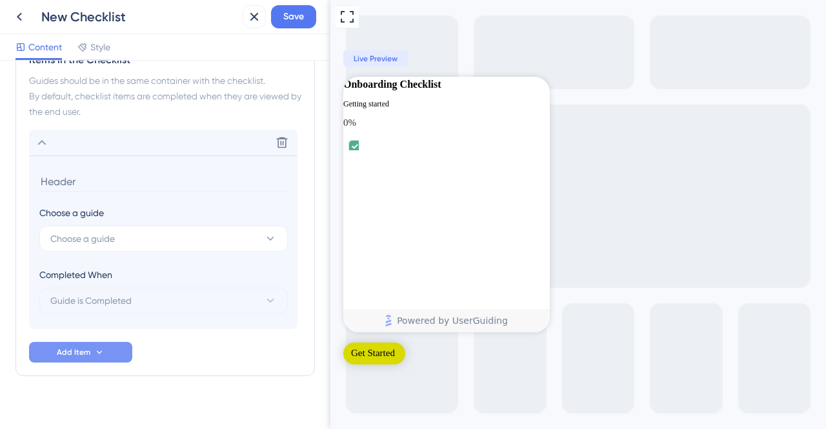
scroll to position [362, 0]
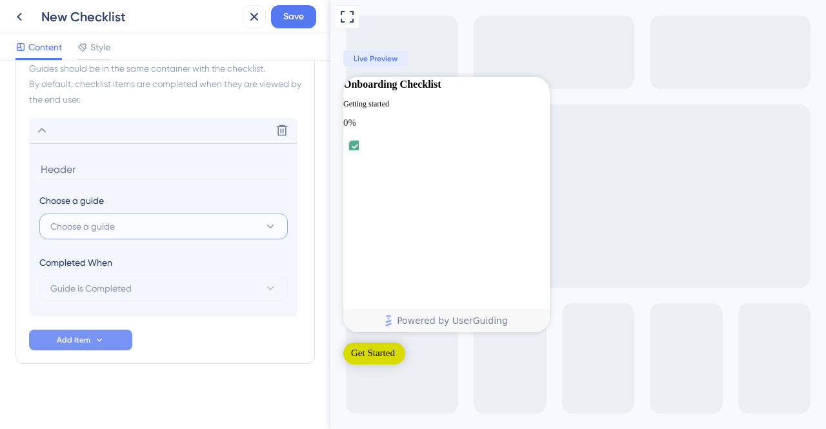
click at [103, 221] on span "Choose a guide" at bounding box center [82, 226] width 65 height 15
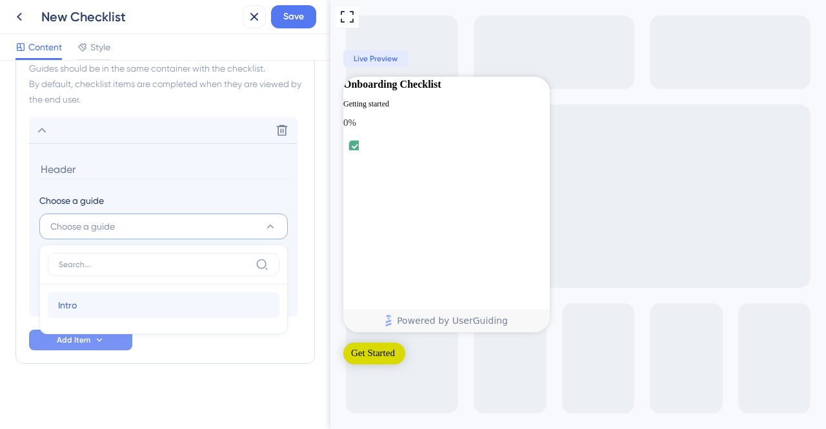
click at [103, 303] on div "Intro Intro" at bounding box center [163, 305] width 211 height 26
type input "Intro"
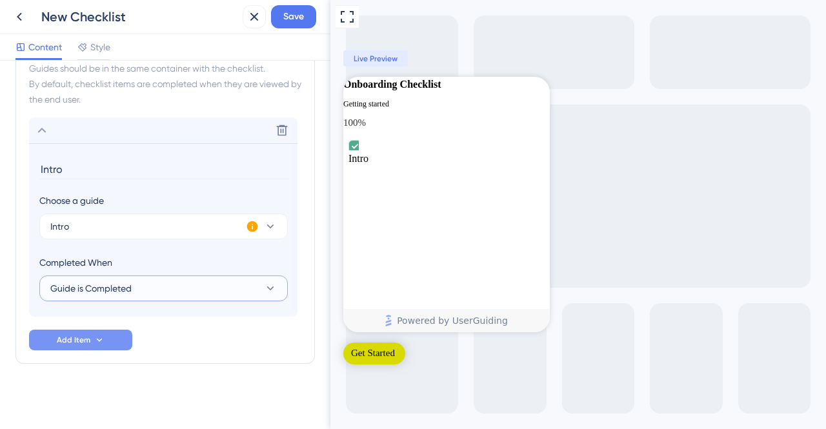
click at [172, 290] on button "Guide is Completed" at bounding box center [163, 289] width 248 height 26
click at [204, 392] on div "Checklist Header Title Onboarding Checklist Subtitle Getting started Functions …" at bounding box center [164, 64] width 299 height 701
click at [88, 338] on span "Add Item" at bounding box center [74, 340] width 34 height 10
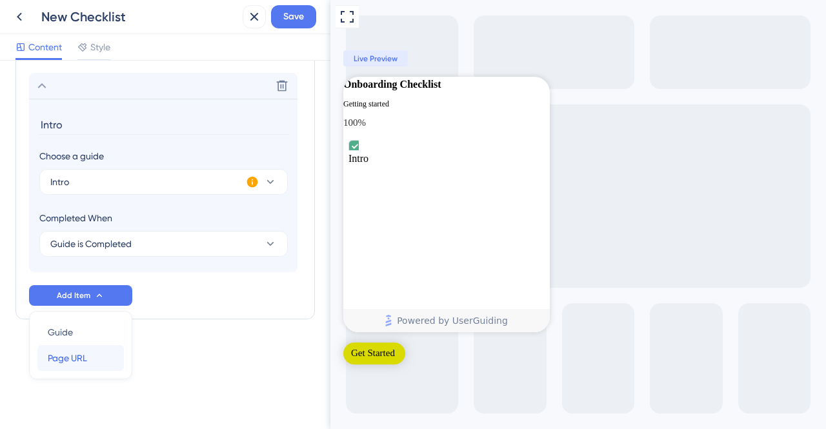
click at [89, 359] on div "Page URL Page URL" at bounding box center [81, 358] width 66 height 26
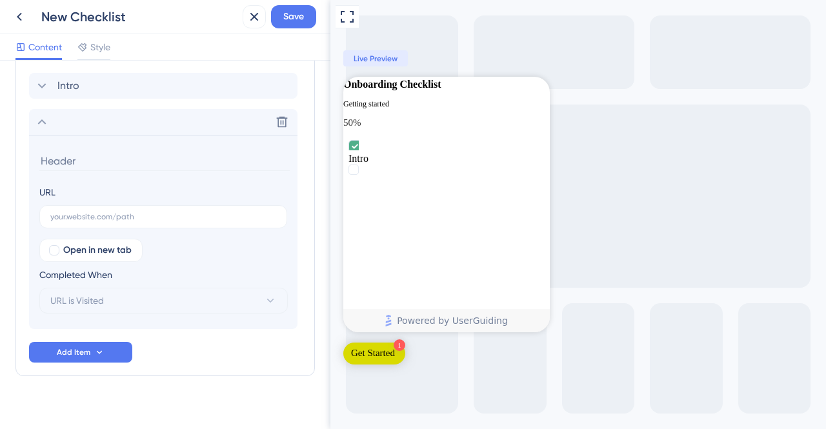
scroll to position [419, 0]
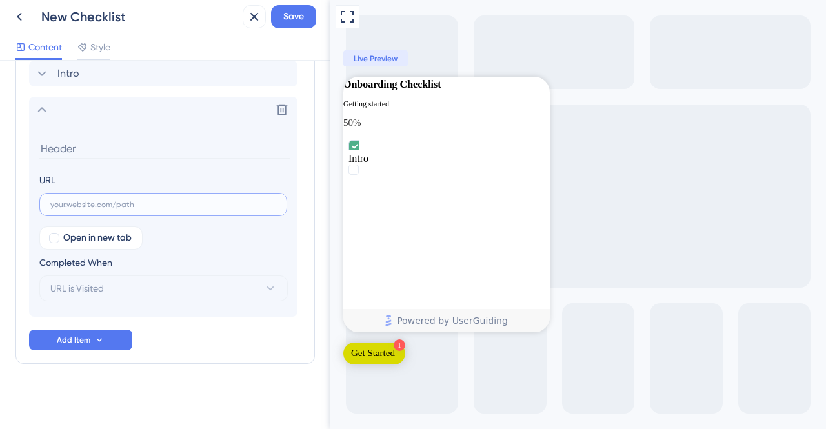
click at [79, 201] on input "text" at bounding box center [163, 204] width 226 height 9
click at [169, 197] on label at bounding box center [163, 204] width 248 height 23
click at [169, 200] on input "text" at bounding box center [163, 204] width 226 height 9
paste input "[URL]"
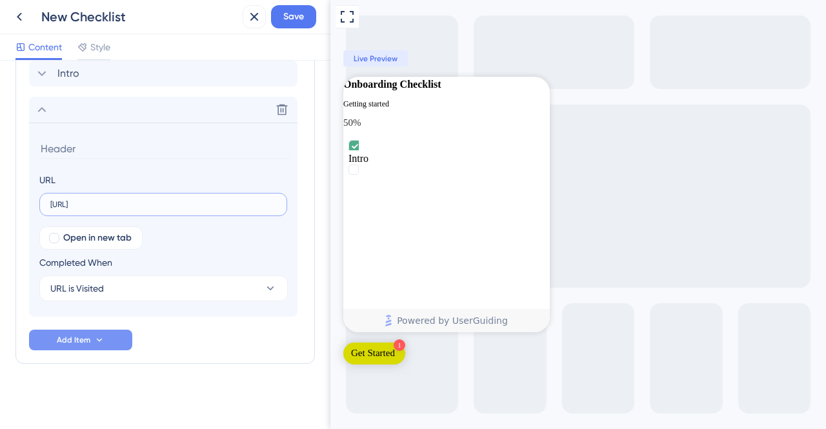
type input "[URL]"
click at [101, 339] on icon at bounding box center [99, 340] width 10 height 10
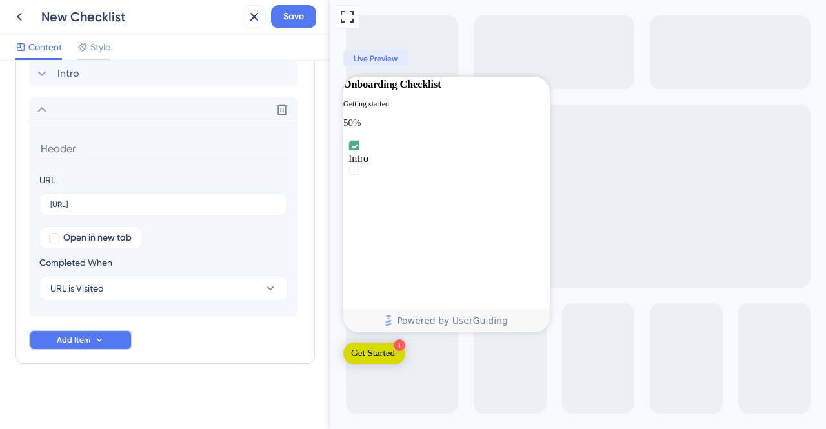
click at [92, 341] on button "Add Item" at bounding box center [80, 340] width 103 height 21
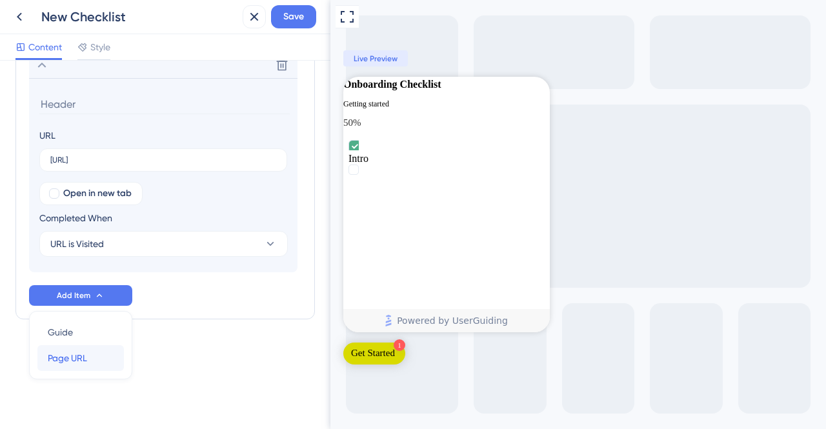
click at [72, 361] on span "Page URL" at bounding box center [67, 357] width 39 height 15
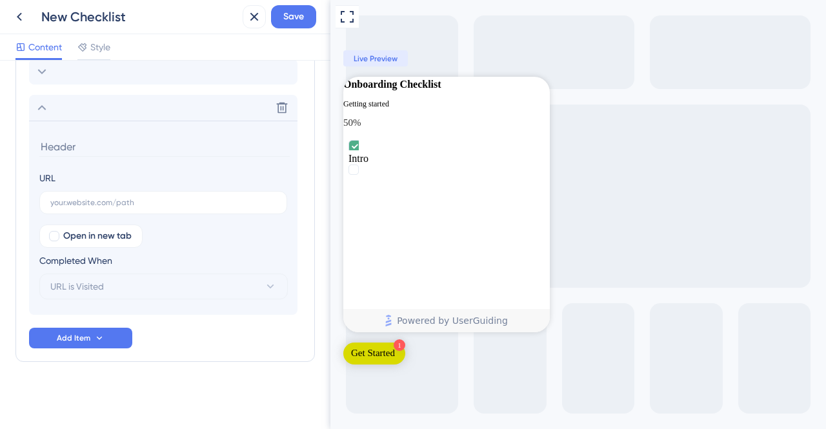
scroll to position [455, 0]
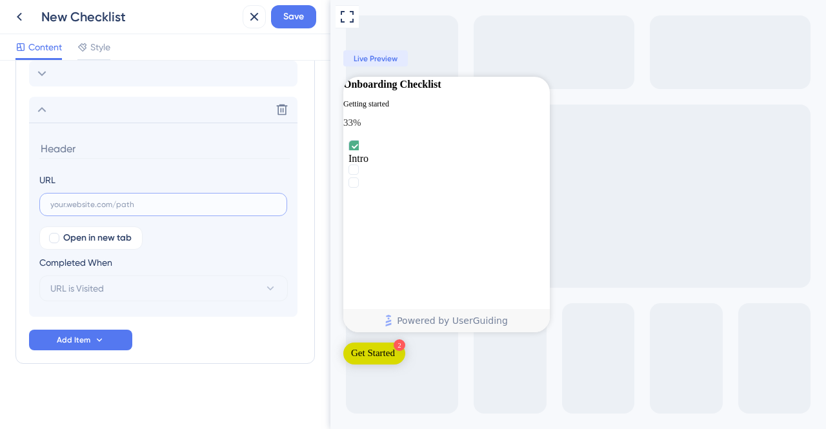
click at [94, 201] on input "text" at bounding box center [163, 204] width 226 height 9
paste input "[URL]"
type input "[URL]"
click at [90, 290] on span "URL is Visited" at bounding box center [77, 288] width 54 height 15
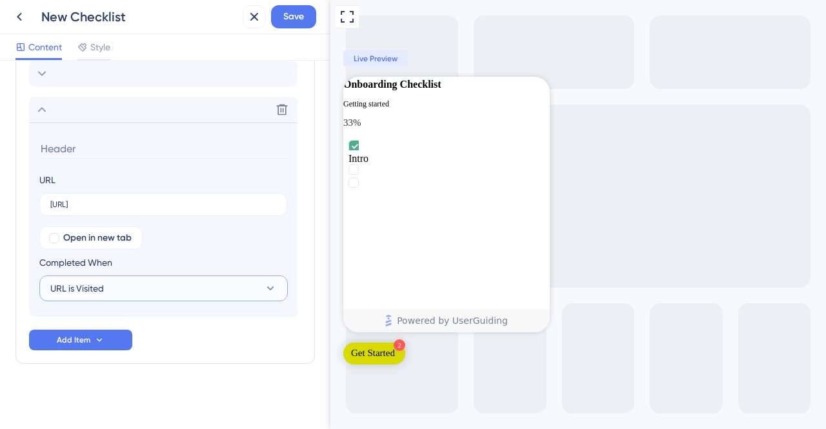
scroll to position [0, 0]
click at [129, 391] on div "Checklist Header Title Onboarding Checklist Subtitle Getting started Functions …" at bounding box center [164, 18] width 299 height 794
click at [93, 334] on button "Add Item" at bounding box center [80, 340] width 103 height 21
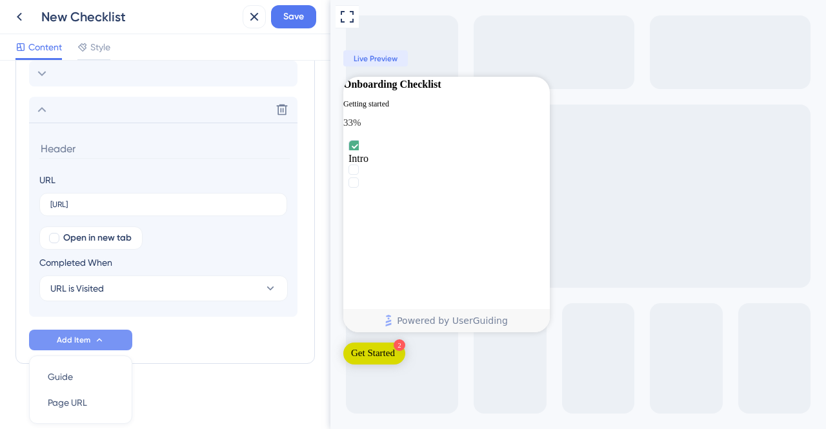
scroll to position [499, 0]
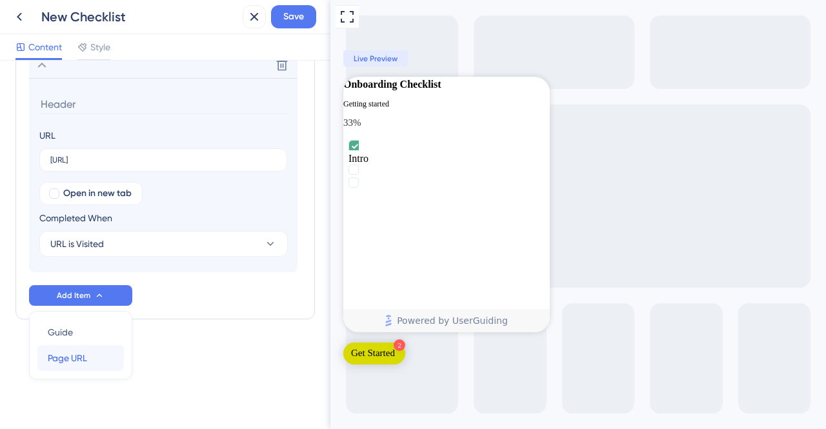
click at [75, 359] on span "Page URL" at bounding box center [67, 357] width 39 height 15
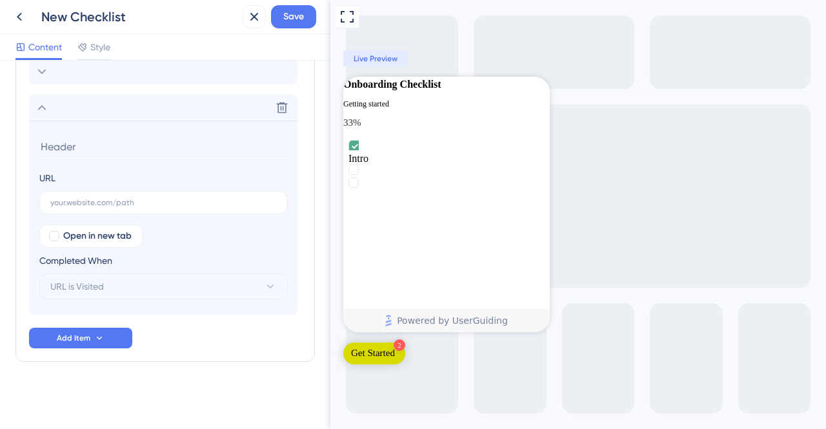
scroll to position [491, 0]
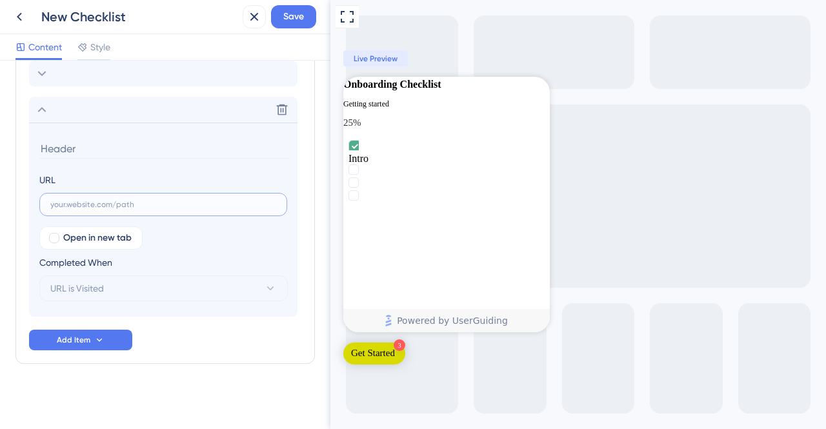
click at [137, 203] on input "text" at bounding box center [163, 204] width 226 height 9
paste input "[URL]"
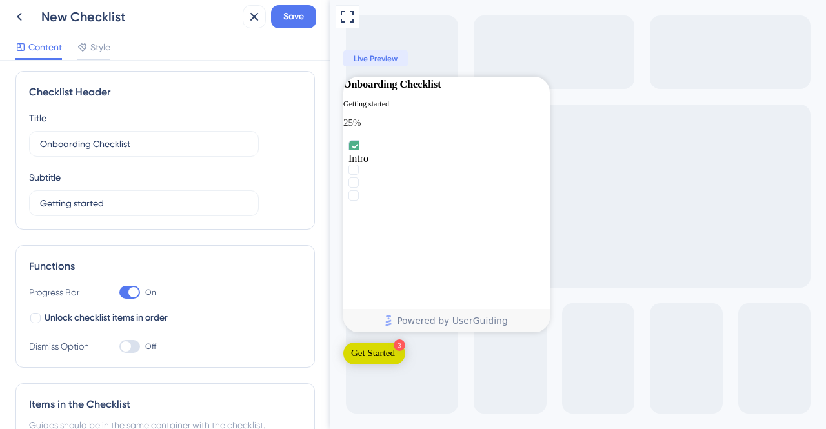
scroll to position [0, 0]
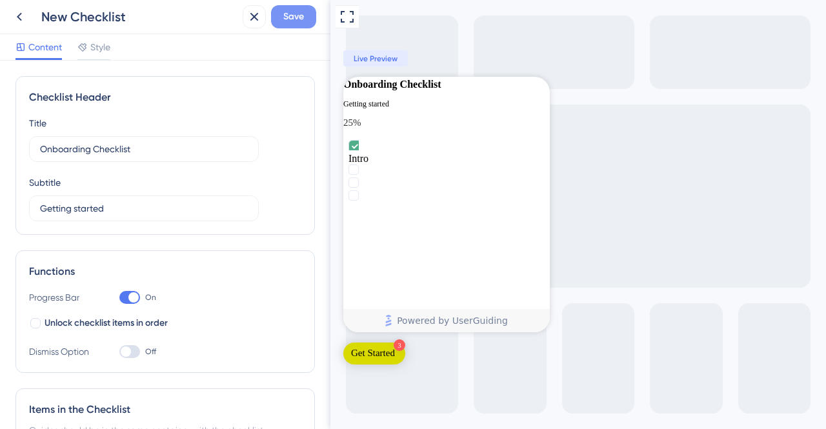
type input "[URL]"
click at [283, 20] on span "Save" at bounding box center [293, 16] width 21 height 15
click at [110, 153] on input "Onboarding Checklist" at bounding box center [144, 149] width 208 height 14
click at [110, 208] on input "Getting started" at bounding box center [144, 208] width 208 height 14
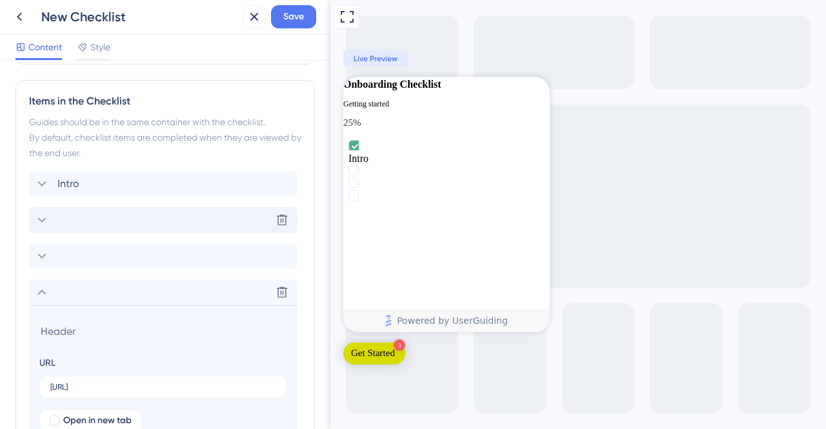
click at [90, 216] on div "Delete" at bounding box center [163, 220] width 268 height 26
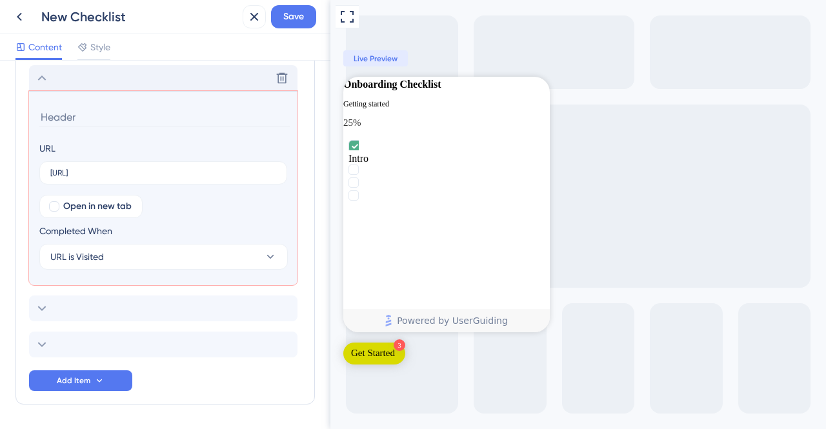
scroll to position [454, 0]
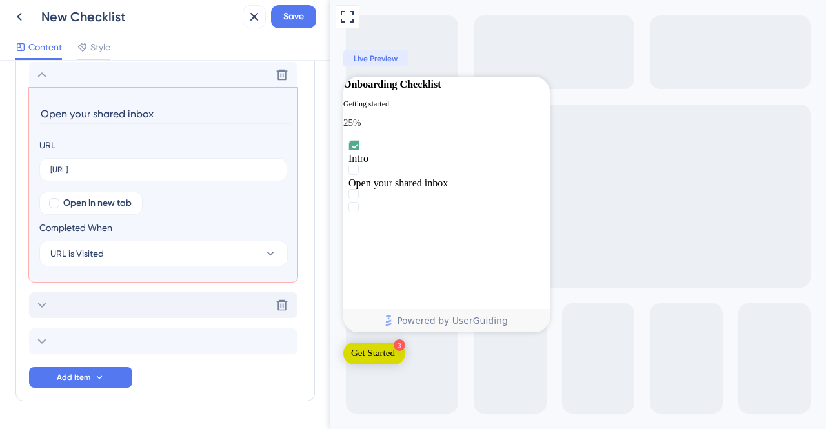
type input "Open your shared inbox"
click at [112, 303] on div "Delete" at bounding box center [163, 305] width 268 height 26
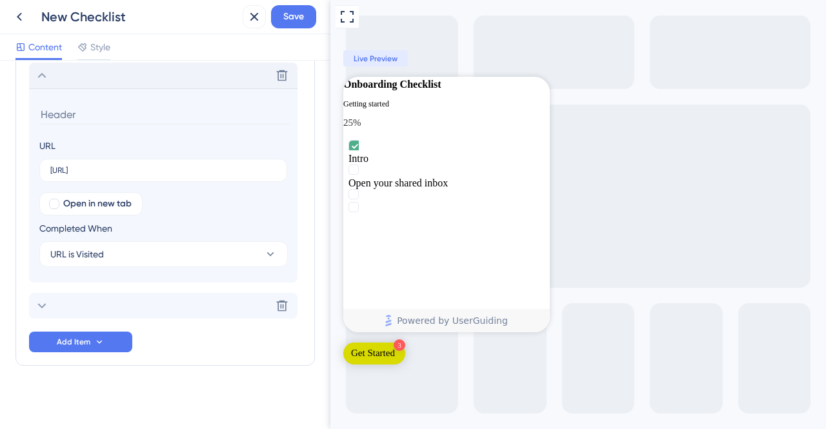
scroll to position [490, 0]
click at [65, 112] on input at bounding box center [164, 114] width 250 height 20
type input "Open MyResiQuant"
click at [106, 306] on div "Delete" at bounding box center [163, 305] width 268 height 26
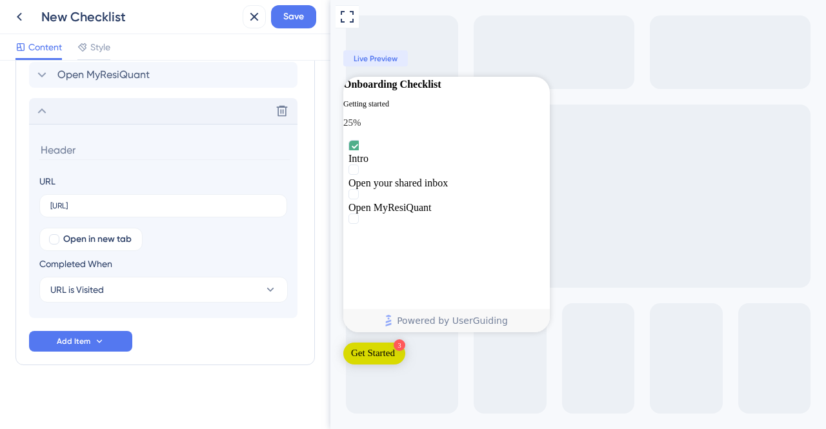
scroll to position [491, 0]
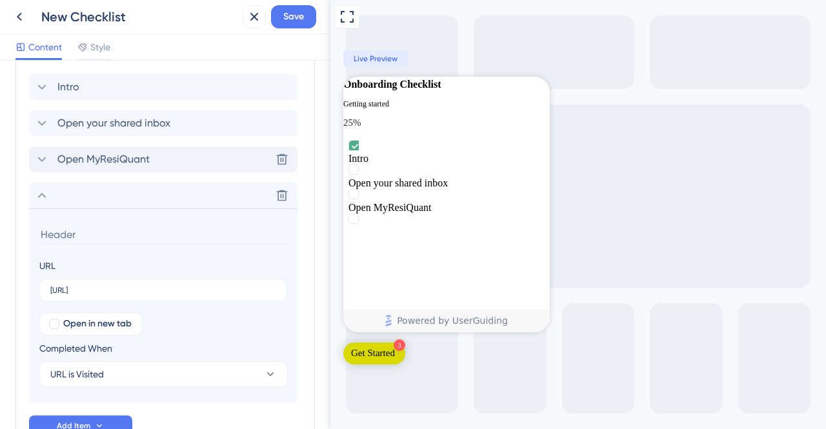
click at [111, 152] on span "Open MyResiQuant" at bounding box center [103, 159] width 92 height 15
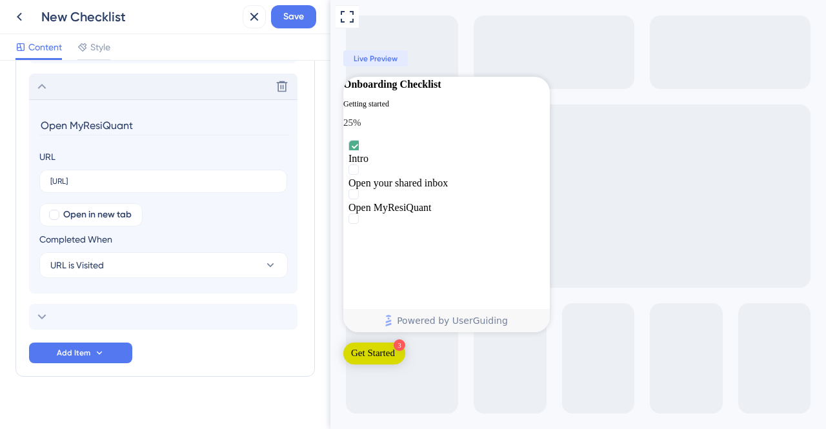
scroll to position [490, 0]
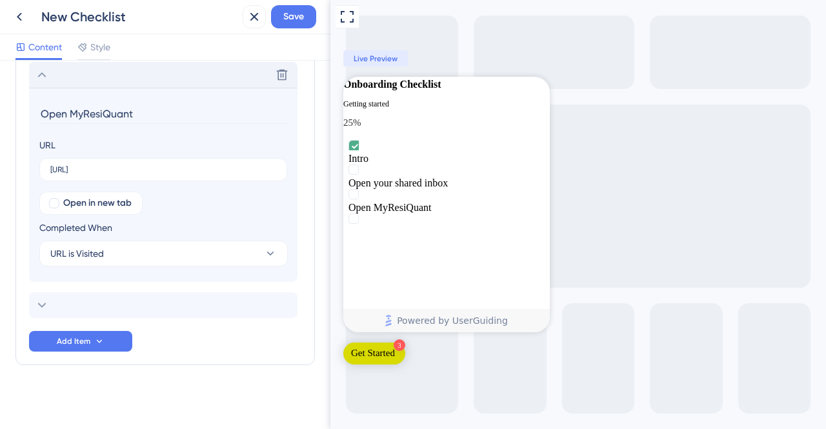
click at [105, 112] on input "Open MyResiQuant" at bounding box center [164, 114] width 250 height 20
type input "Open a Submission"
click at [80, 342] on span "Add Item" at bounding box center [74, 341] width 34 height 10
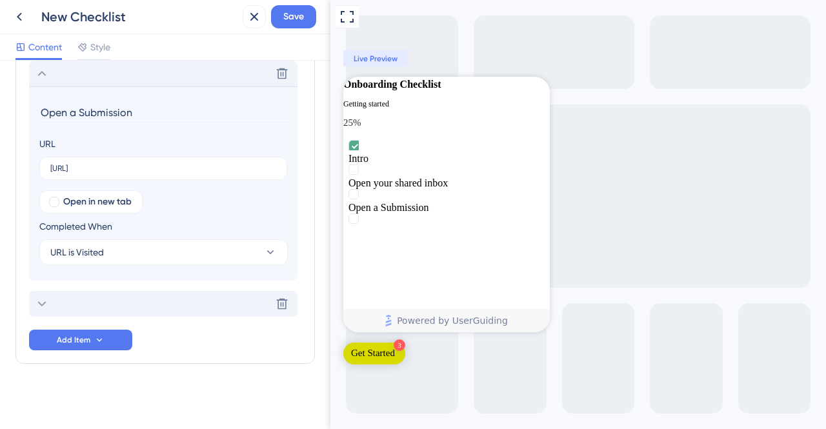
click at [136, 305] on div "Delete" at bounding box center [163, 304] width 268 height 26
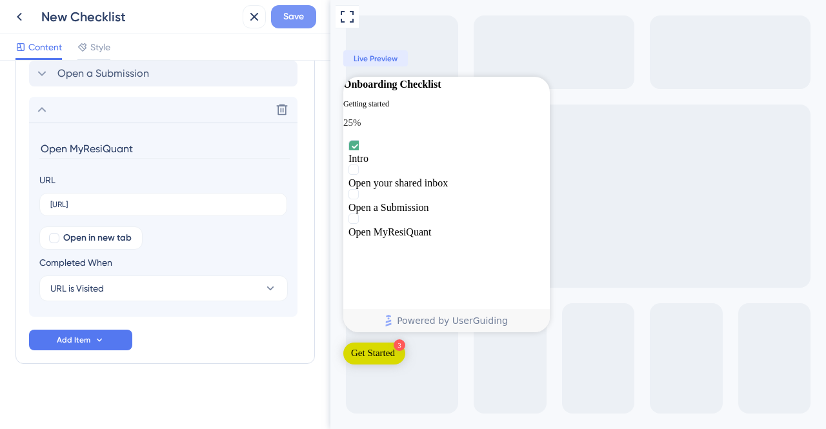
type input "Open MyResiQuant"
click at [307, 16] on button "Save" at bounding box center [293, 16] width 45 height 23
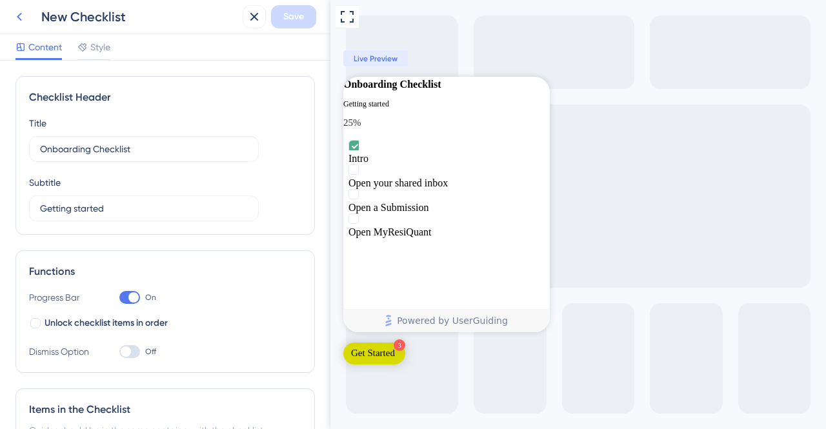
click at [18, 14] on icon at bounding box center [19, 16] width 15 height 15
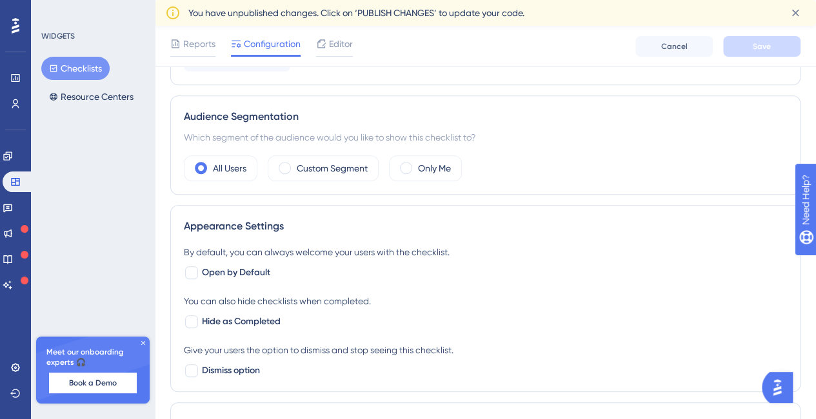
scroll to position [371, 0]
click at [404, 167] on span at bounding box center [406, 169] width 12 height 12
click at [416, 165] on input "radio" at bounding box center [416, 165] width 0 height 0
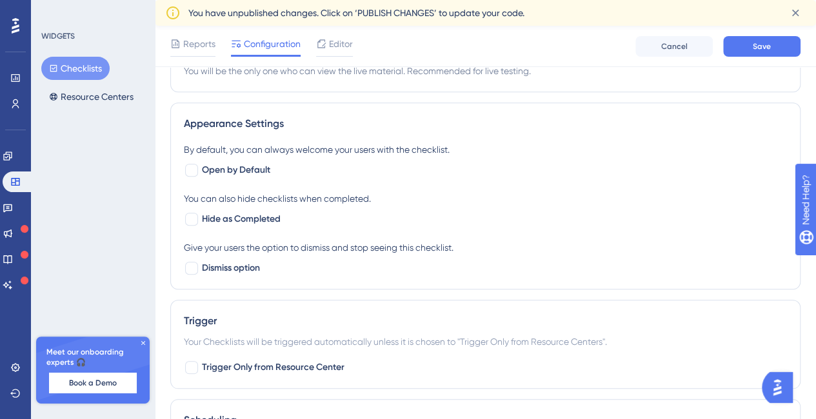
scroll to position [502, 0]
click at [190, 216] on div at bounding box center [191, 220] width 13 height 13
checkbox input "true"
click at [192, 167] on div at bounding box center [191, 171] width 13 height 13
checkbox input "true"
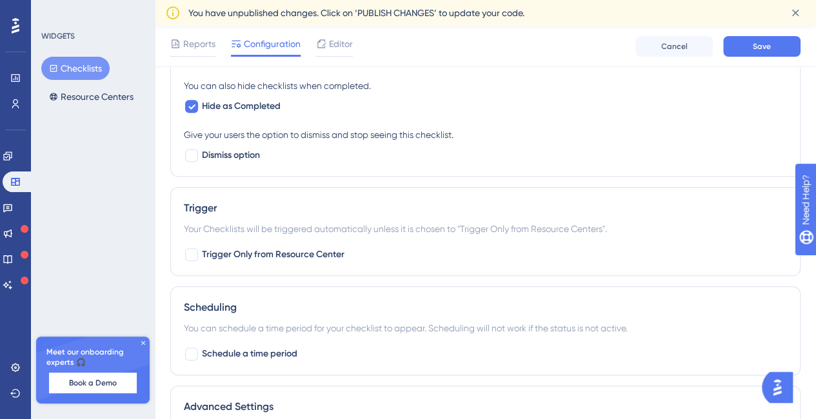
scroll to position [617, 0]
click at [191, 151] on div at bounding box center [191, 154] width 13 height 13
checkbox input "true"
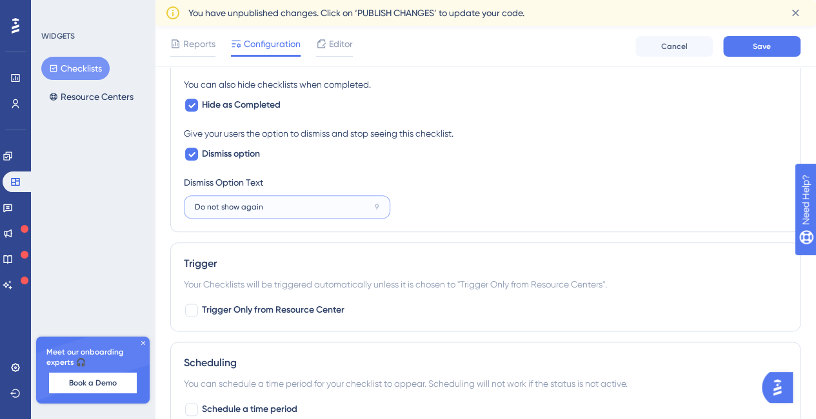
click at [313, 207] on input "Do not show again" at bounding box center [282, 207] width 175 height 9
click at [377, 203] on div "9" at bounding box center [377, 207] width 5 height 10
click at [370, 203] on input "Do not show again" at bounding box center [282, 207] width 175 height 9
click at [484, 198] on div "By default, you can always welcome your users with the checklist. Open by Defau…" at bounding box center [485, 123] width 603 height 191
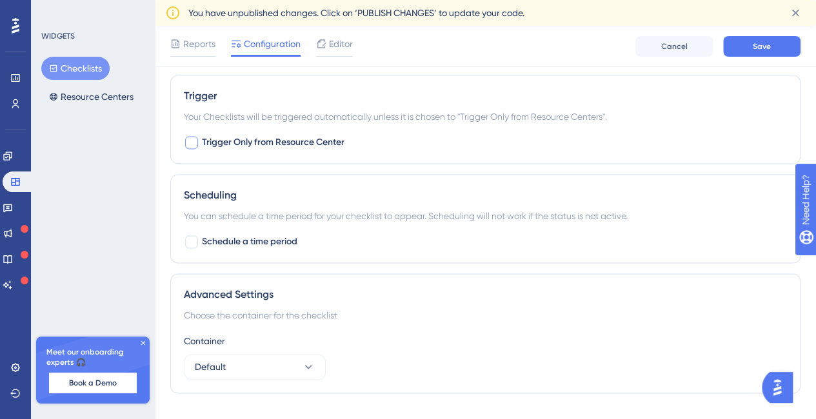
scroll to position [806, 0]
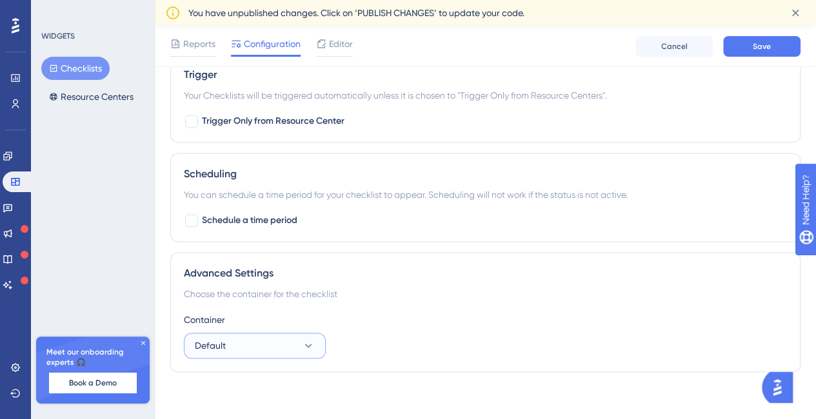
click at [255, 343] on button "Default" at bounding box center [255, 346] width 142 height 26
click at [316, 333] on button "Default" at bounding box center [255, 346] width 142 height 26
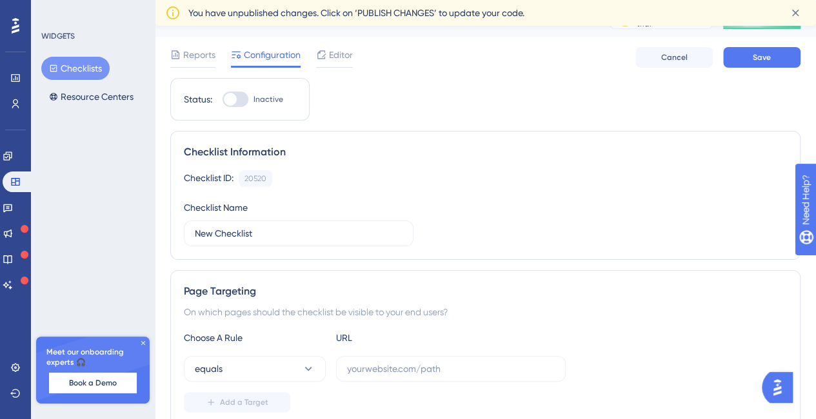
scroll to position [0, 0]
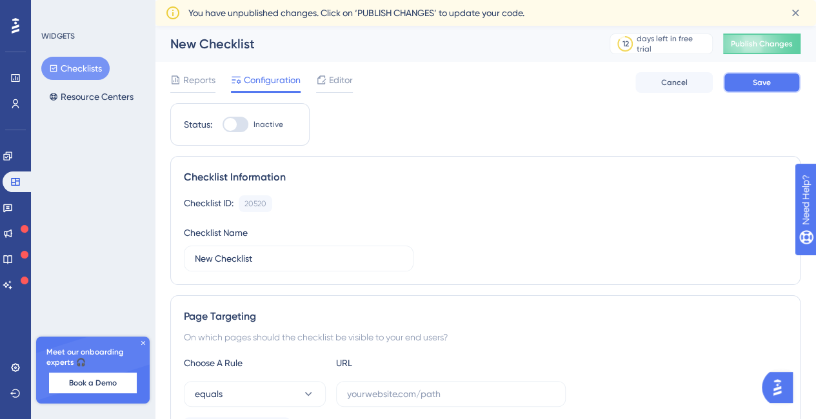
click at [780, 83] on button "Save" at bounding box center [761, 82] width 77 height 21
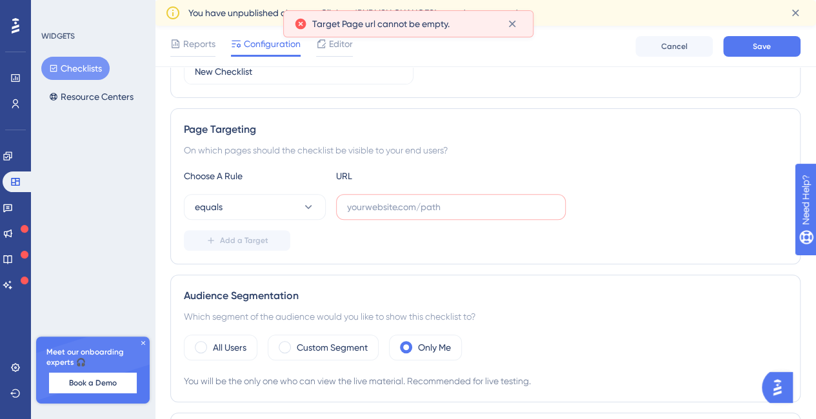
scroll to position [194, 0]
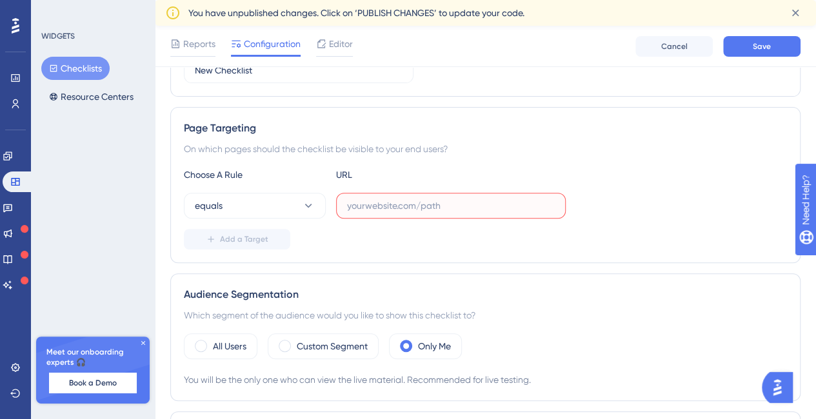
click at [377, 206] on input "text" at bounding box center [451, 206] width 208 height 14
paste input "[URL]"
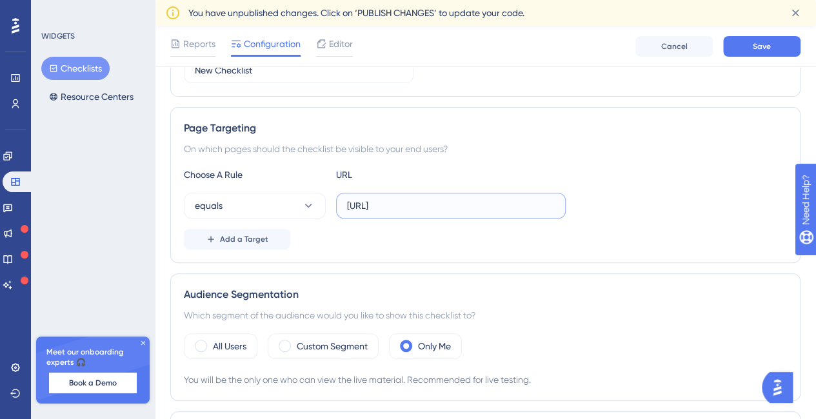
scroll to position [188, 0]
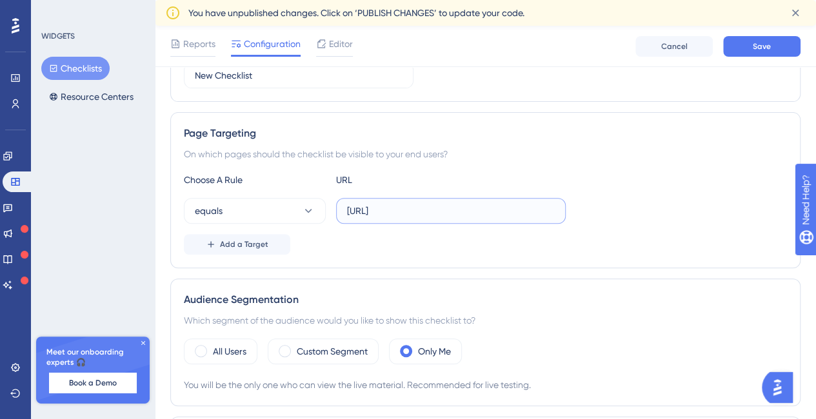
type input "[URL]"
click at [551, 245] on div "Add a Target" at bounding box center [485, 244] width 603 height 21
click at [760, 54] on button "Save" at bounding box center [761, 46] width 77 height 21
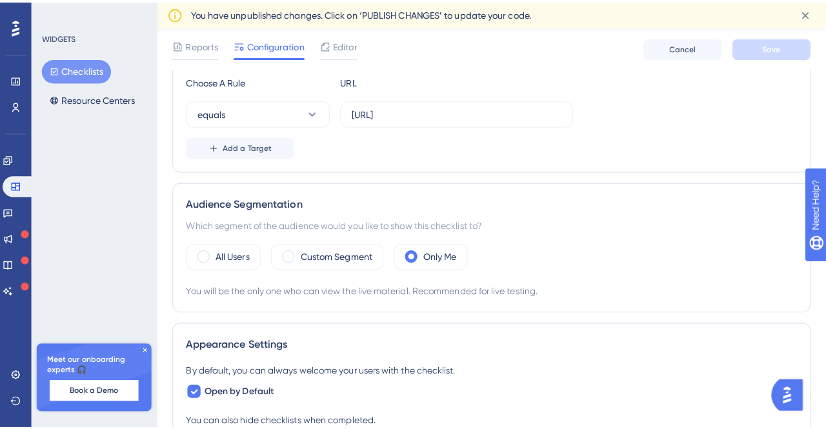
scroll to position [0, 0]
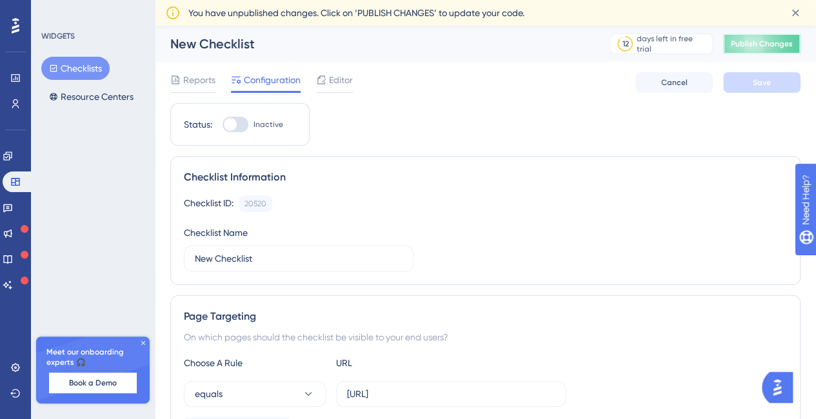
click at [748, 47] on span "Publish Changes" at bounding box center [762, 44] width 62 height 10
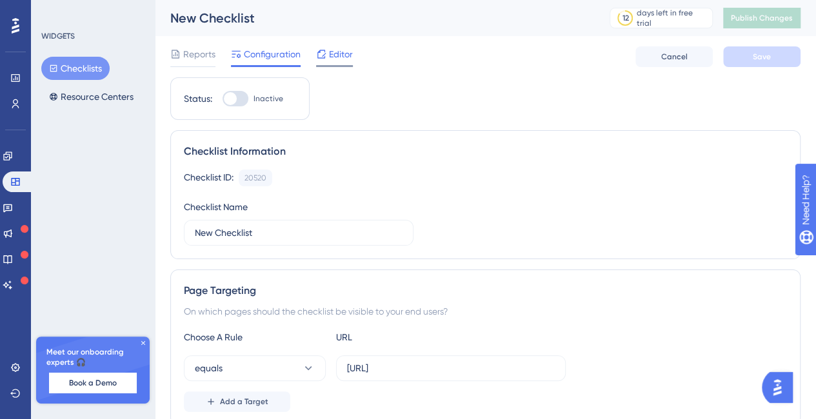
click at [340, 56] on span "Editor" at bounding box center [341, 53] width 24 height 15
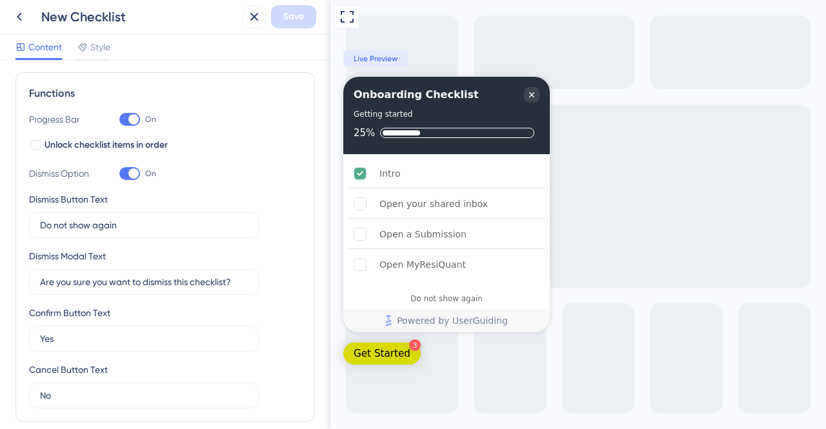
scroll to position [181, 0]
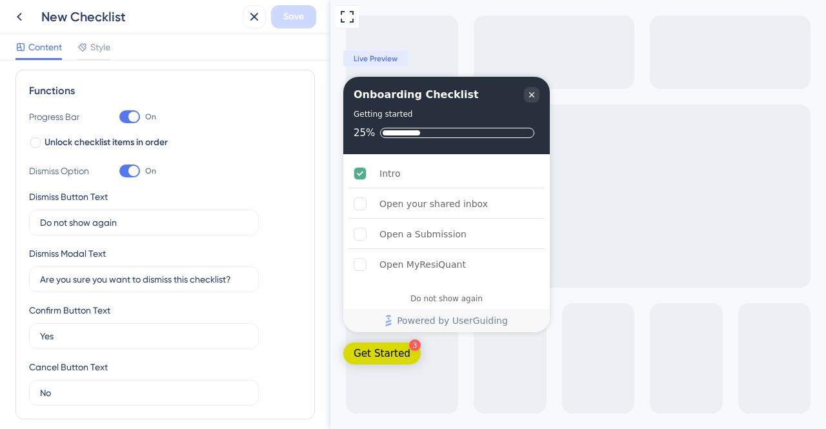
click at [373, 61] on span "Live Preview" at bounding box center [376, 59] width 44 height 10
click at [416, 202] on div "Open your shared inbox" at bounding box center [433, 203] width 108 height 15
click at [496, 205] on icon "Open your shared inbox is incomplete." at bounding box center [492, 202] width 5 height 10
click at [416, 203] on div "Open your shared inbox" at bounding box center [433, 203] width 108 height 15
click at [414, 240] on div "Open a Submission" at bounding box center [422, 234] width 87 height 15
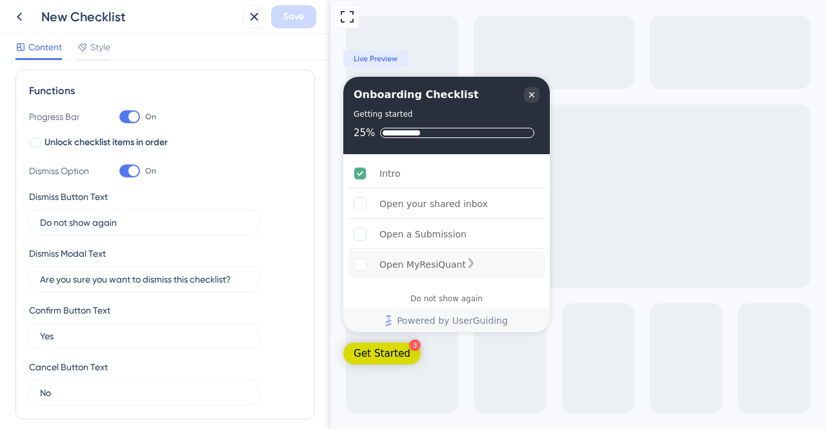
click at [417, 269] on div "Open MyResiQuant" at bounding box center [422, 264] width 86 height 15
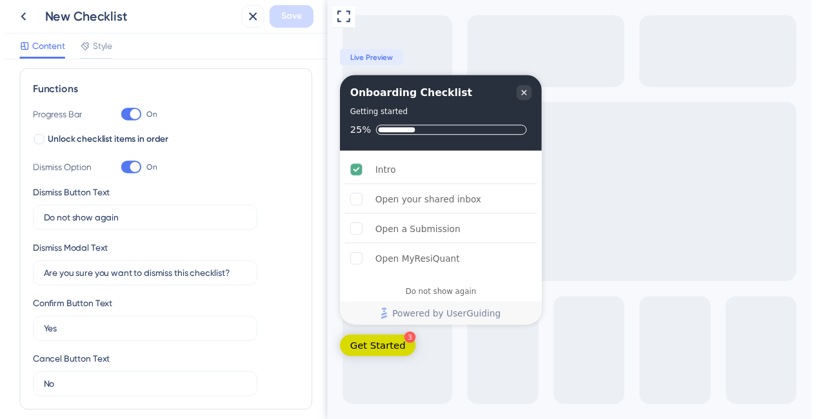
scroll to position [0, 0]
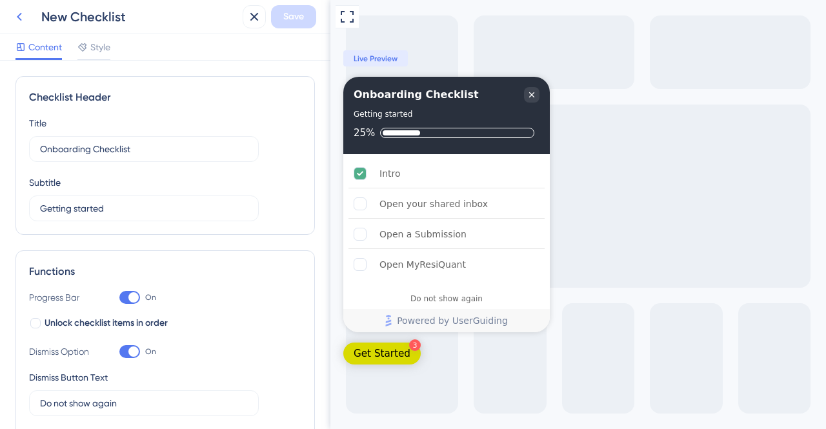
click at [17, 9] on icon at bounding box center [19, 16] width 15 height 15
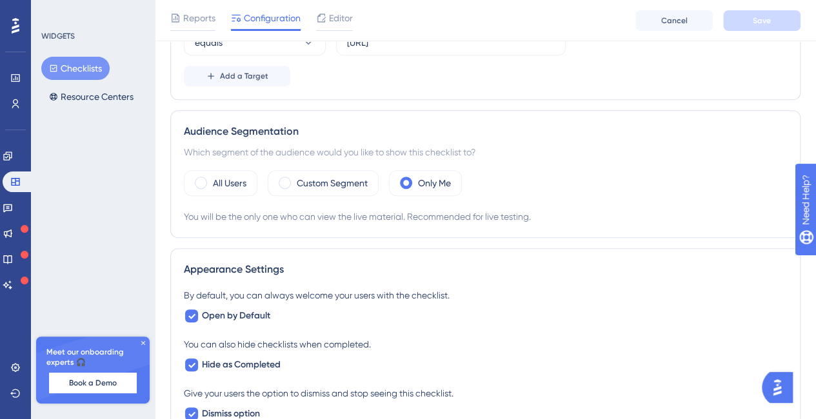
scroll to position [780, 0]
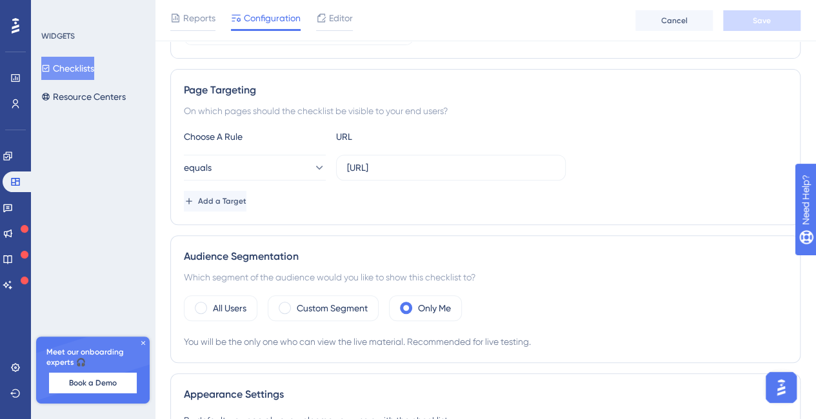
scroll to position [146, 0]
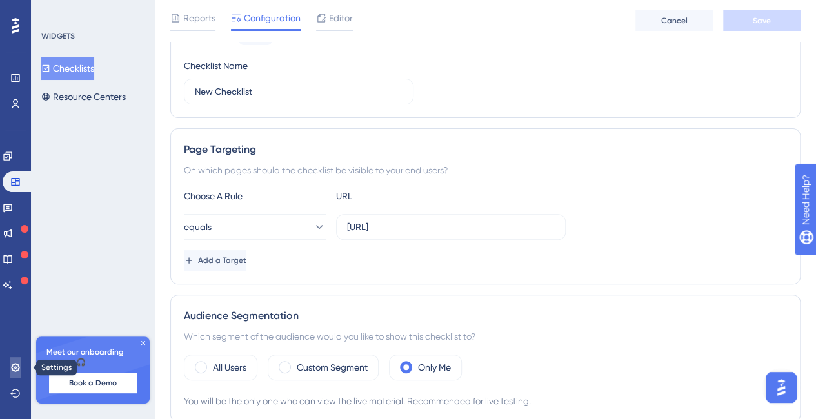
click at [14, 366] on icon at bounding box center [15, 368] width 10 height 10
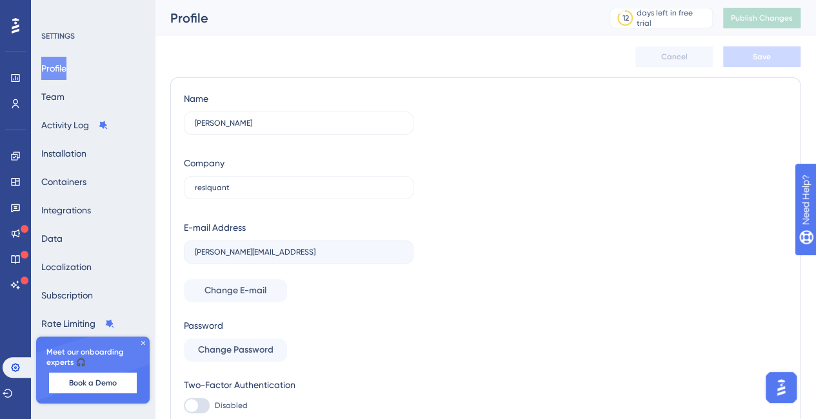
scroll to position [64, 0]
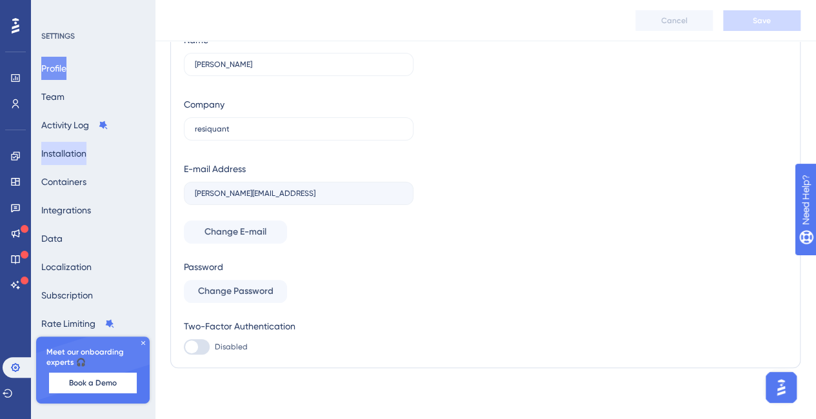
click at [65, 149] on button "Installation" at bounding box center [63, 153] width 45 height 23
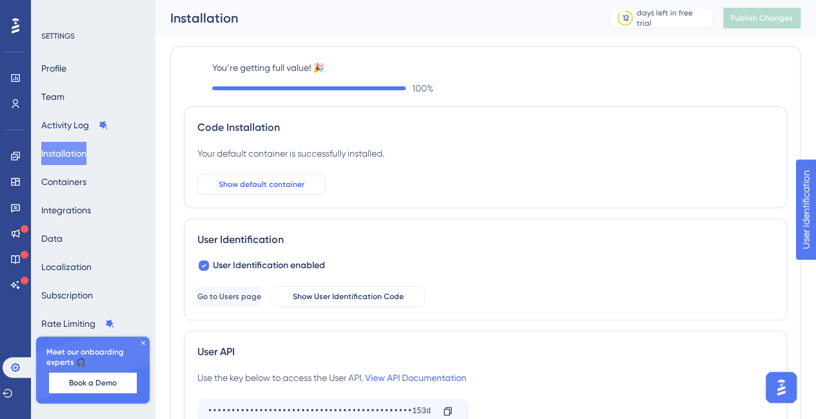
click at [278, 186] on span "Show default container" at bounding box center [262, 184] width 86 height 10
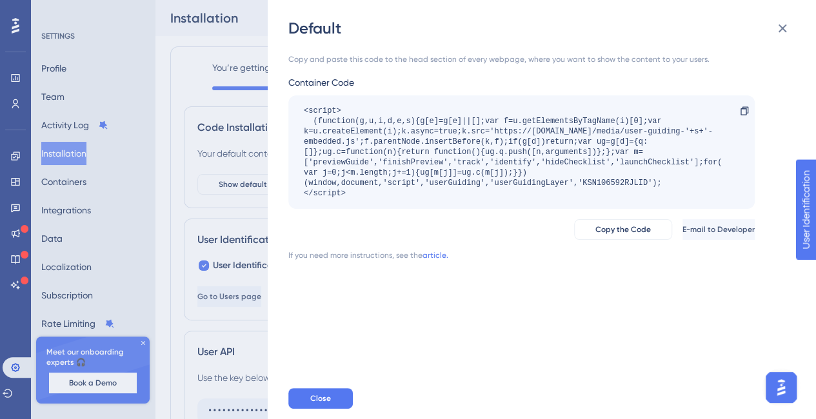
click at [190, 88] on div "Default Copy and paste this code to the head section of every webpage, where yo…" at bounding box center [408, 209] width 816 height 419
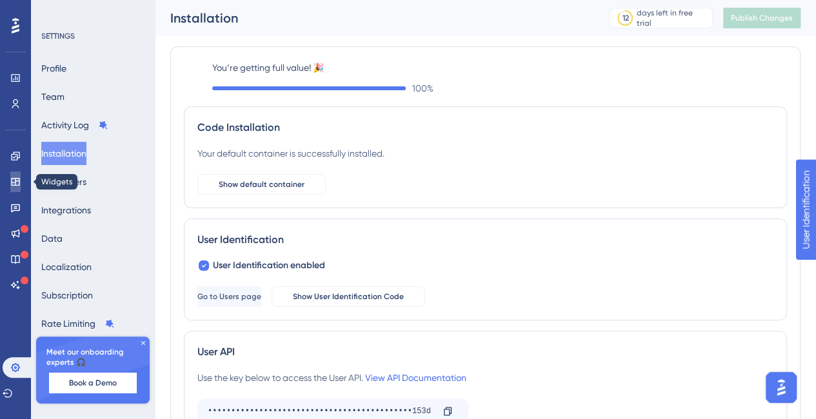
click at [14, 183] on icon at bounding box center [15, 182] width 8 height 8
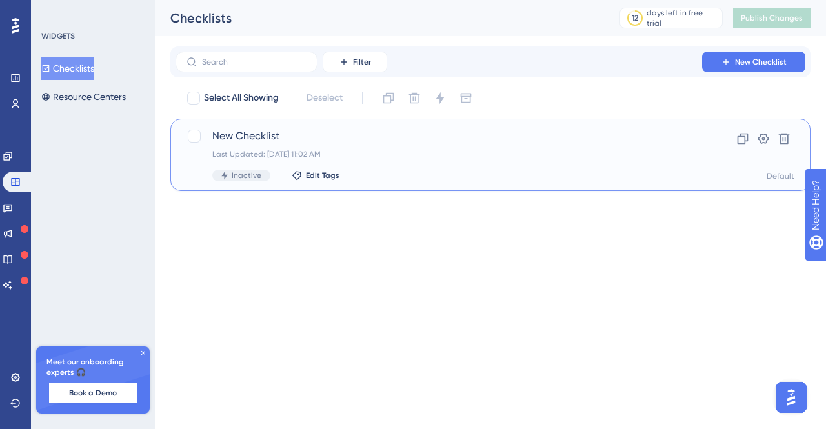
click at [288, 140] on span "New Checklist" at bounding box center [438, 135] width 453 height 15
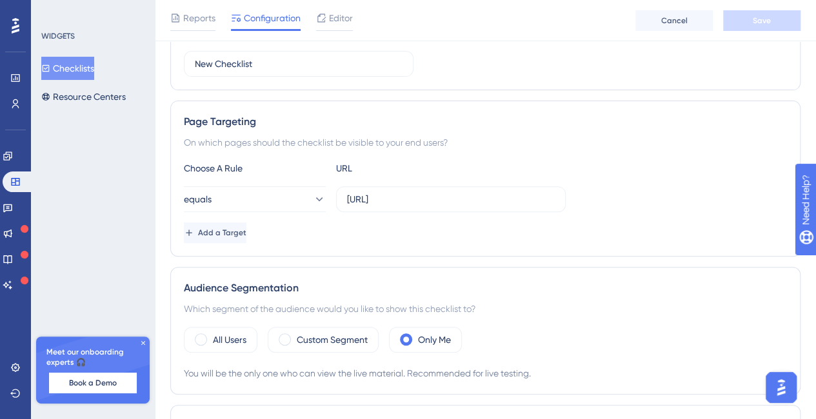
scroll to position [175, 0]
